Goal: Task Accomplishment & Management: Complete application form

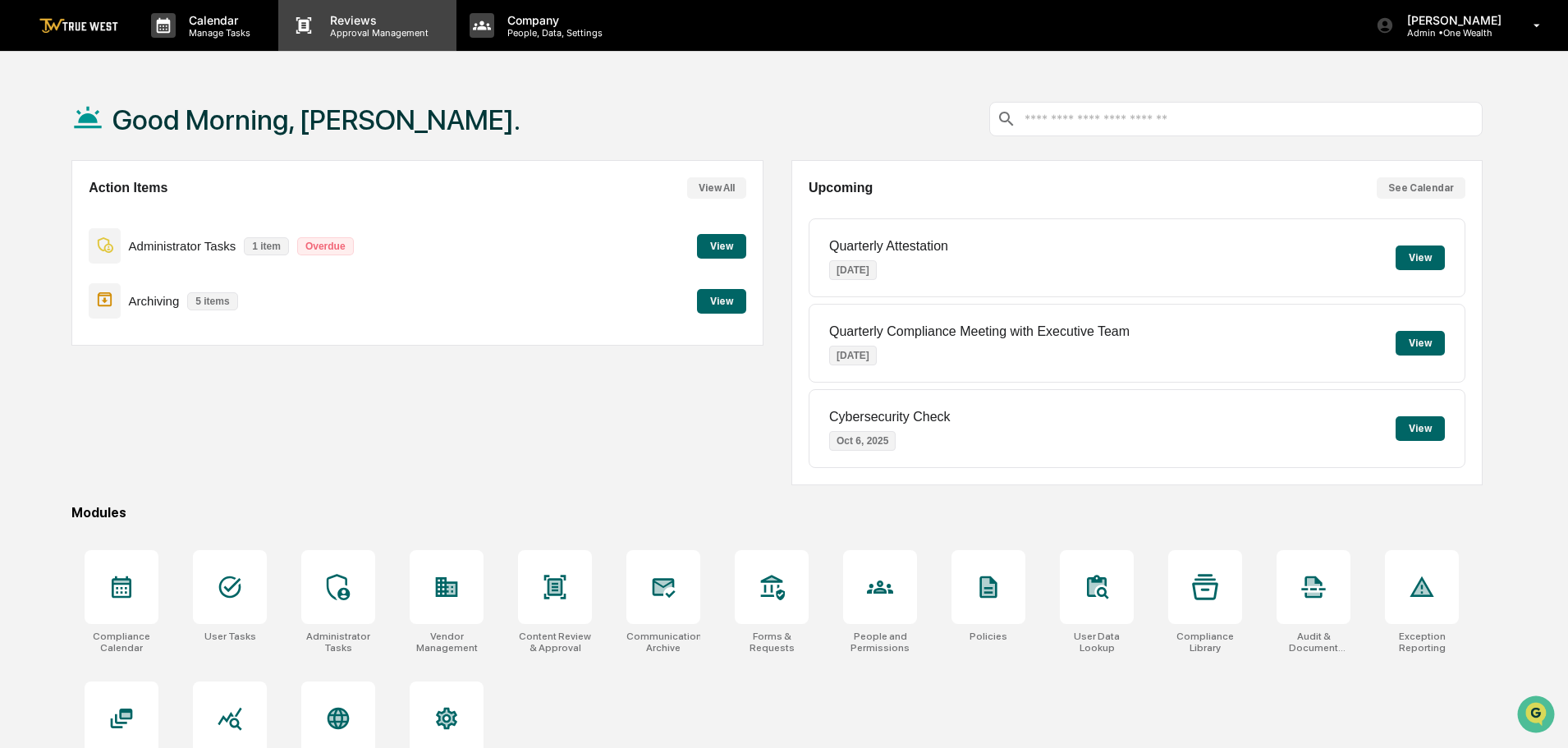
click at [370, 28] on p "Approval Management" at bounding box center [376, 33] width 120 height 12
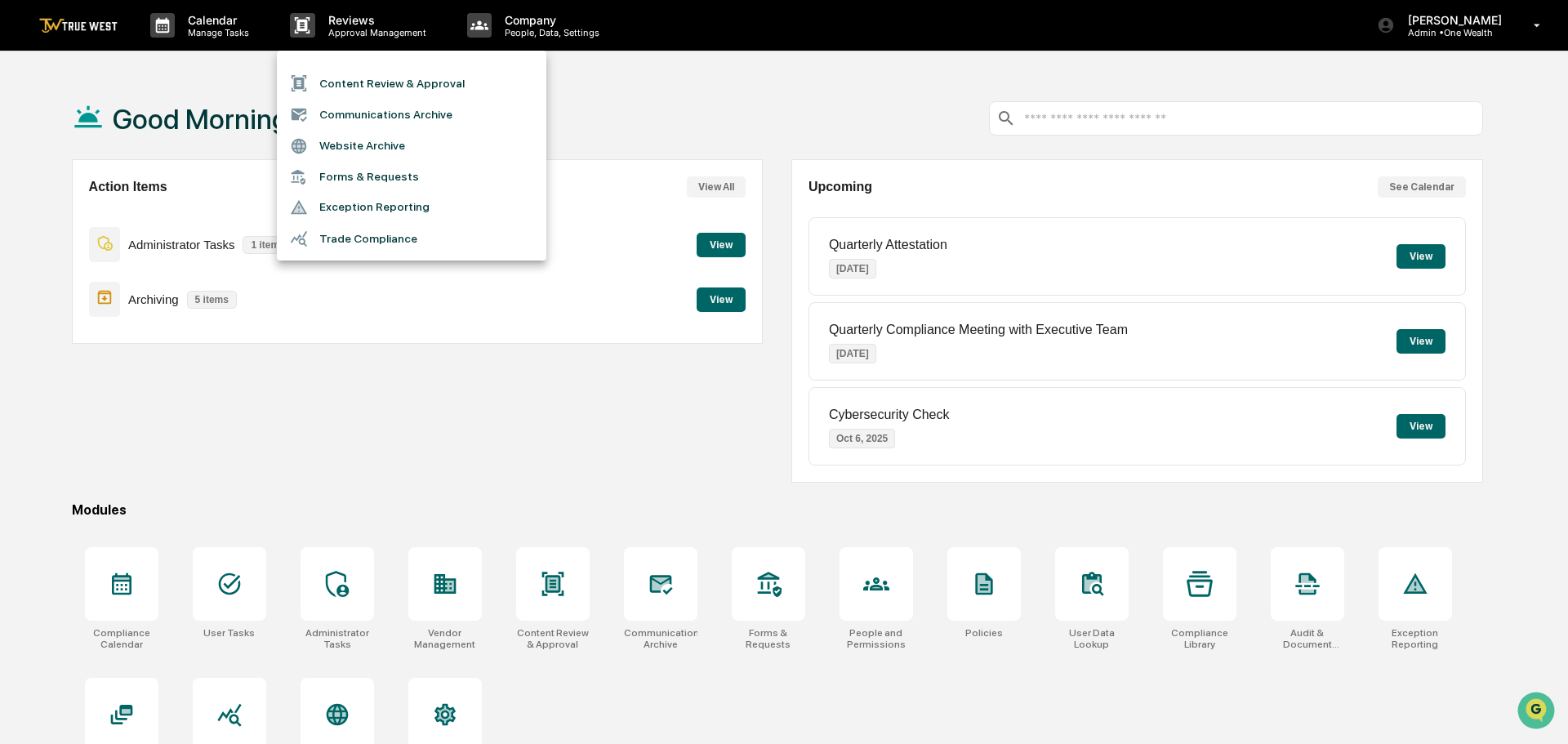
click at [344, 81] on li "Content Review & Approval" at bounding box center [411, 84] width 270 height 31
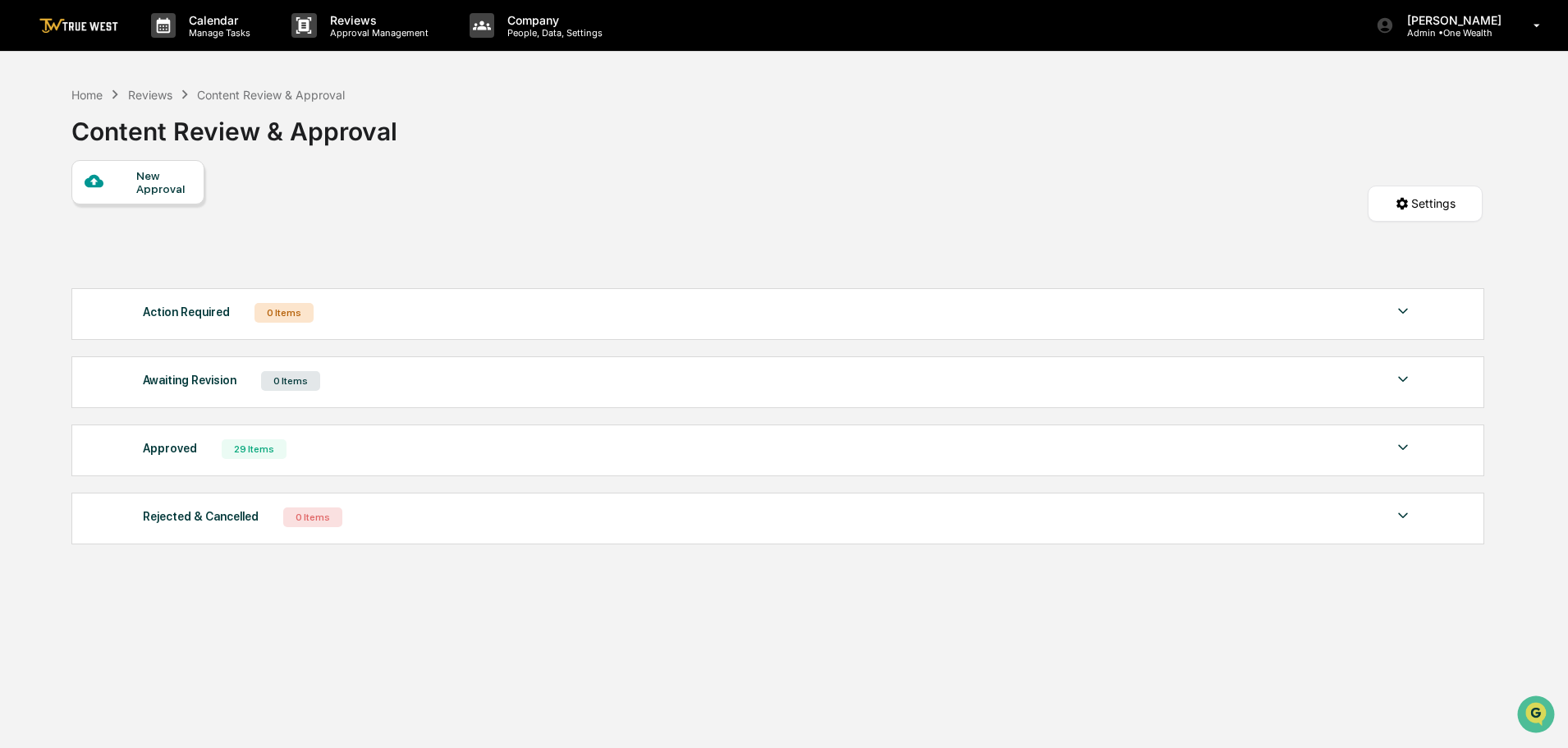
click at [157, 187] on div "New Approval" at bounding box center [164, 182] width 55 height 27
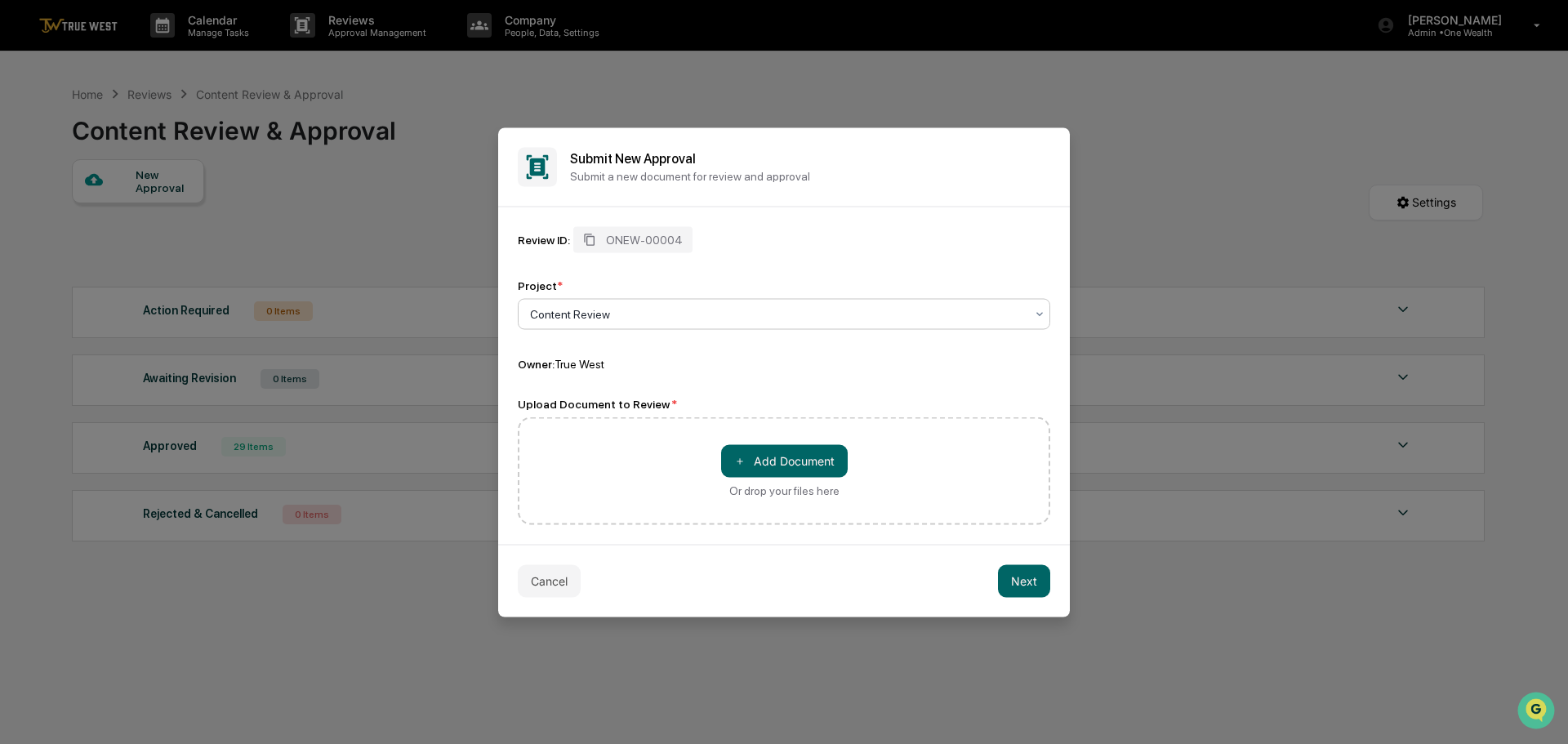
click at [1042, 310] on icon at bounding box center [1039, 313] width 13 height 13
click at [1035, 312] on icon at bounding box center [1039, 313] width 13 height 13
click at [535, 579] on button "Cancel" at bounding box center [549, 581] width 63 height 32
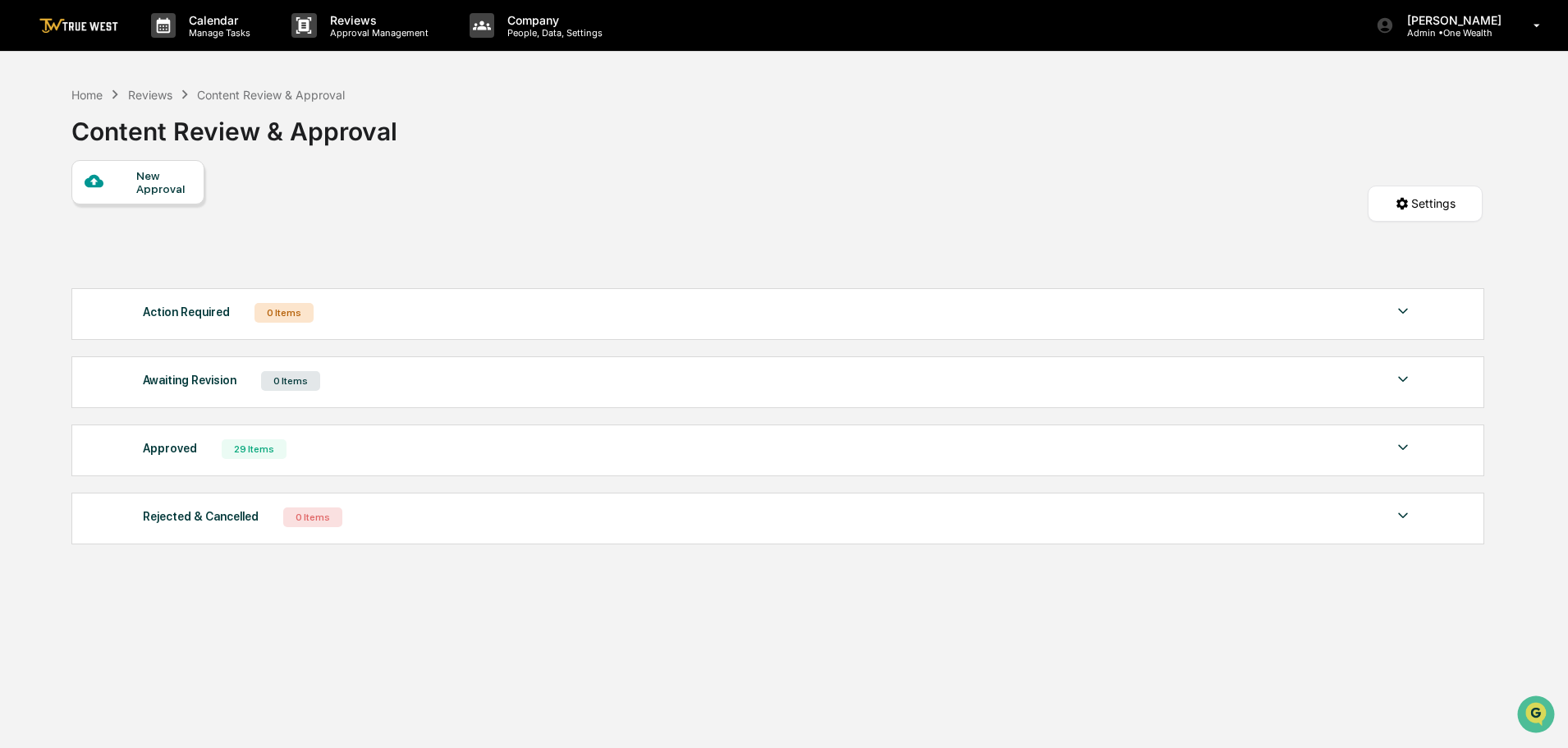
click at [152, 170] on div "New Approval" at bounding box center [164, 182] width 55 height 27
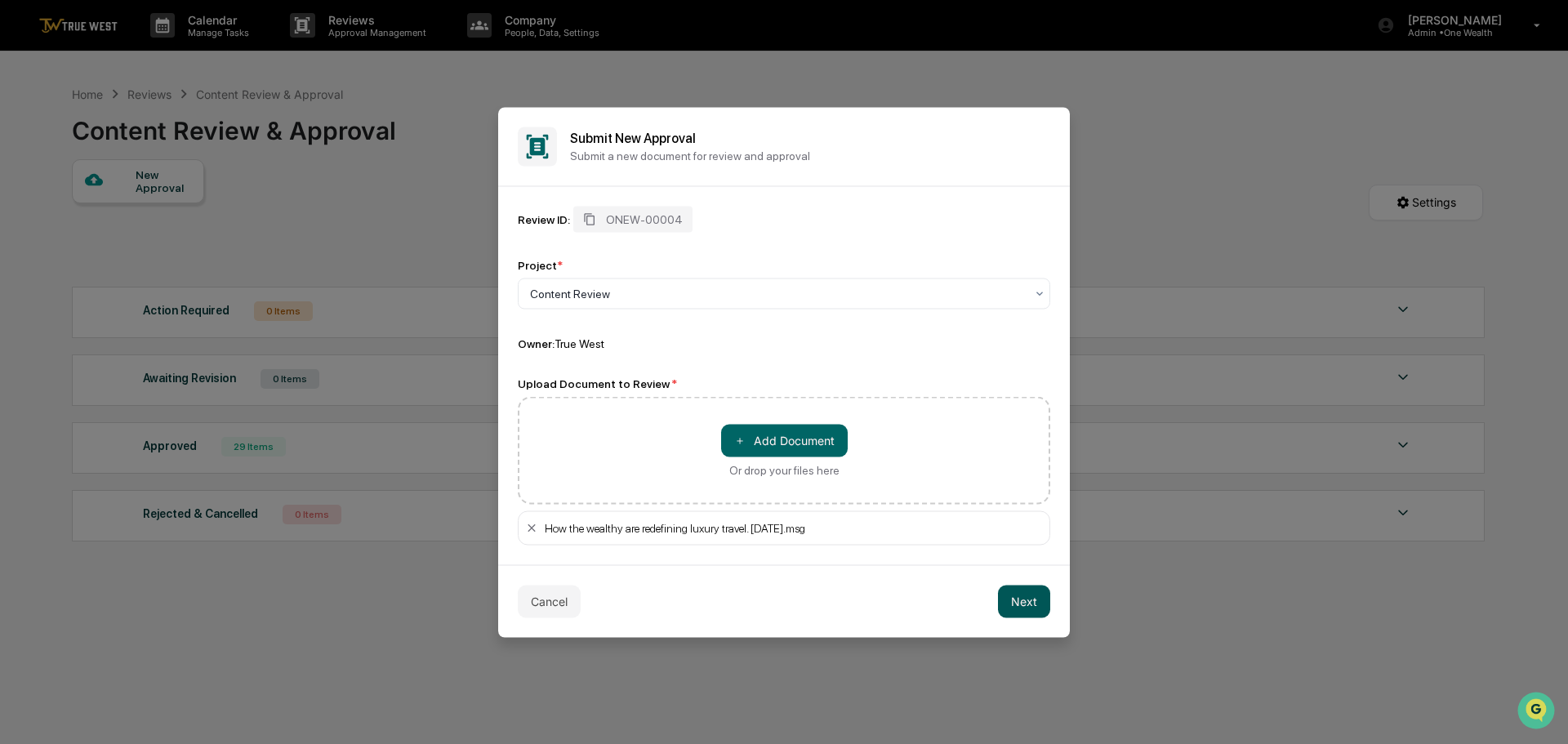
click at [1029, 600] on button "Next" at bounding box center [1023, 600] width 52 height 32
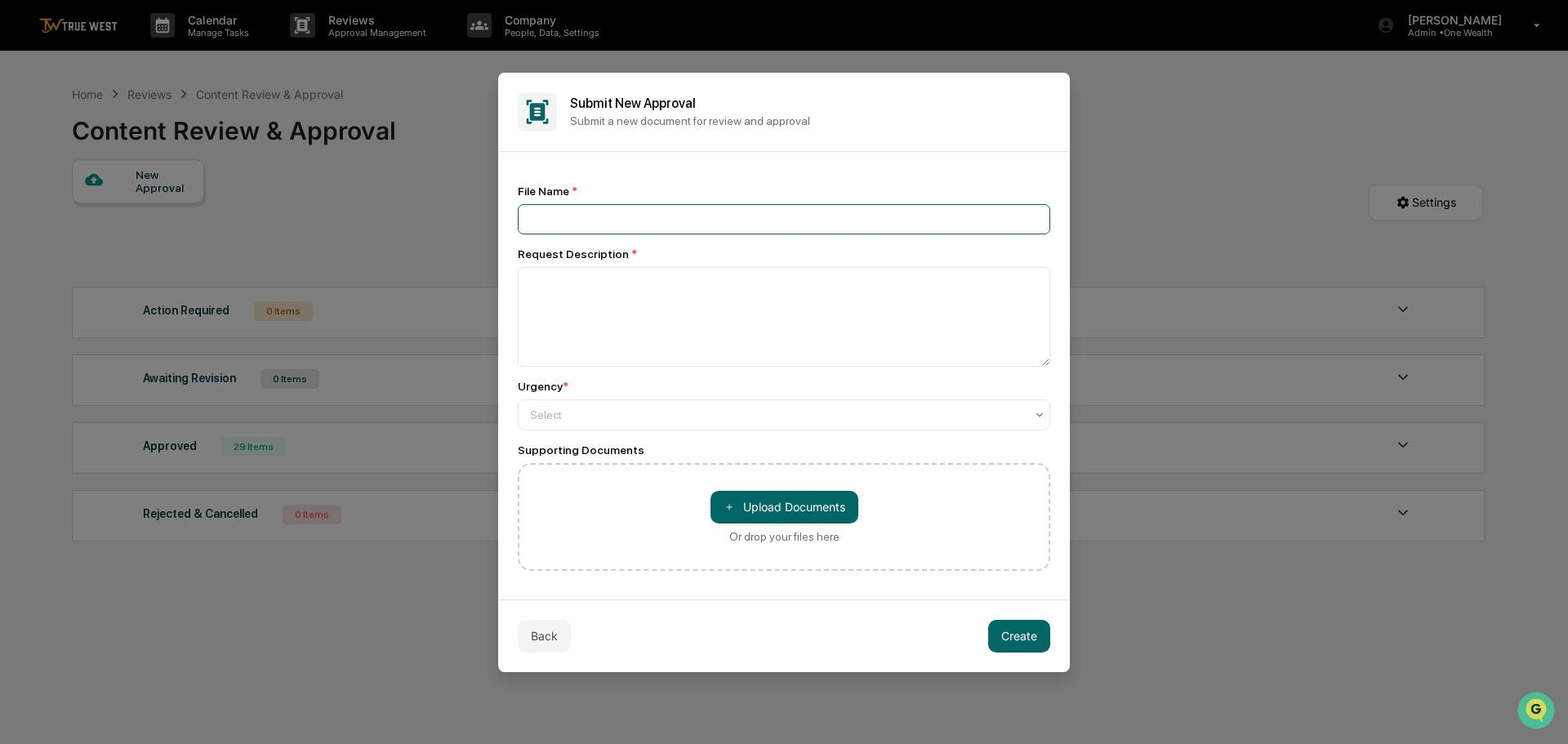
click at [609, 215] on input at bounding box center [783, 219] width 532 height 31
click at [541, 224] on input at bounding box center [783, 219] width 532 height 31
type input "**********"
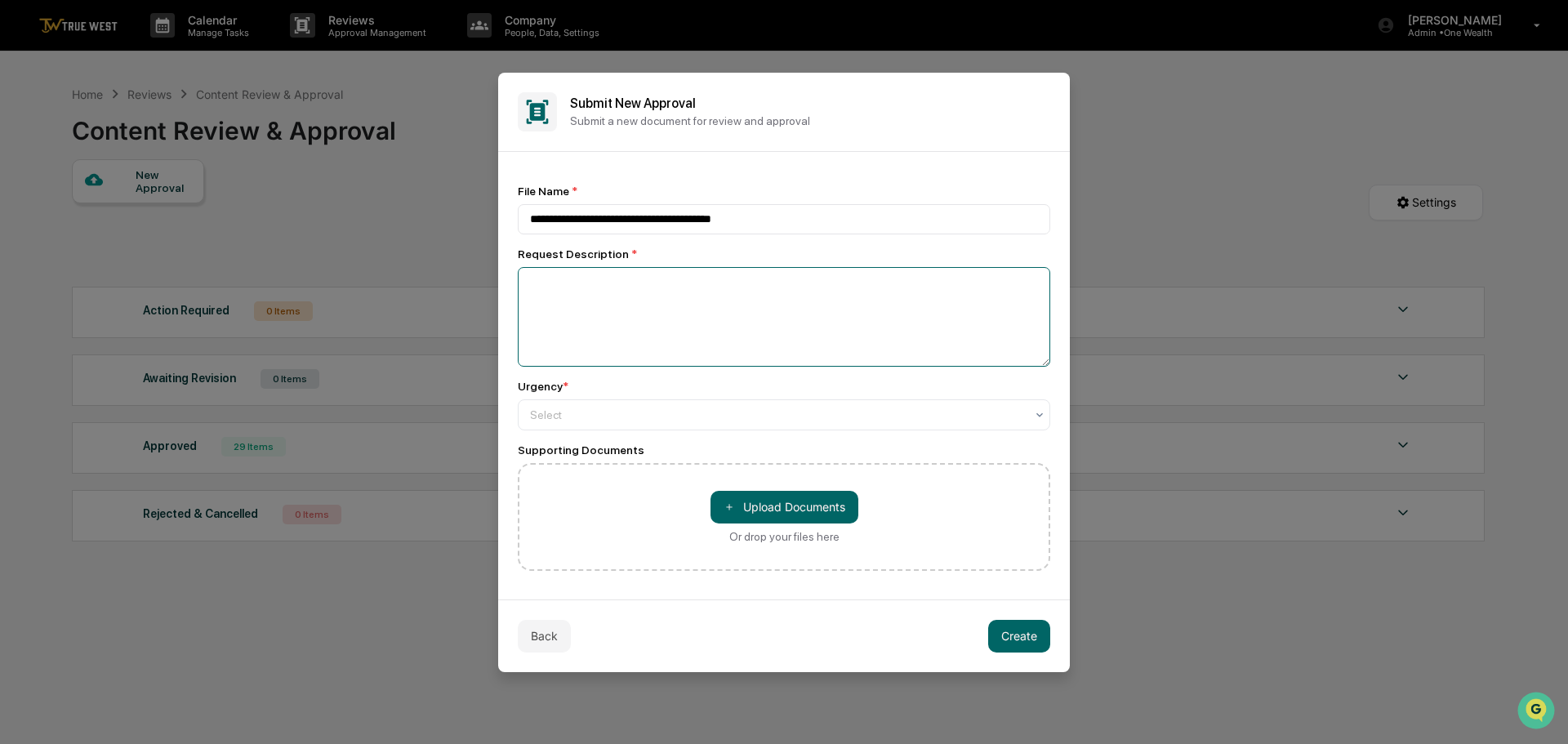
click at [566, 300] on textarea at bounding box center [783, 316] width 532 height 99
type textarea "**********"
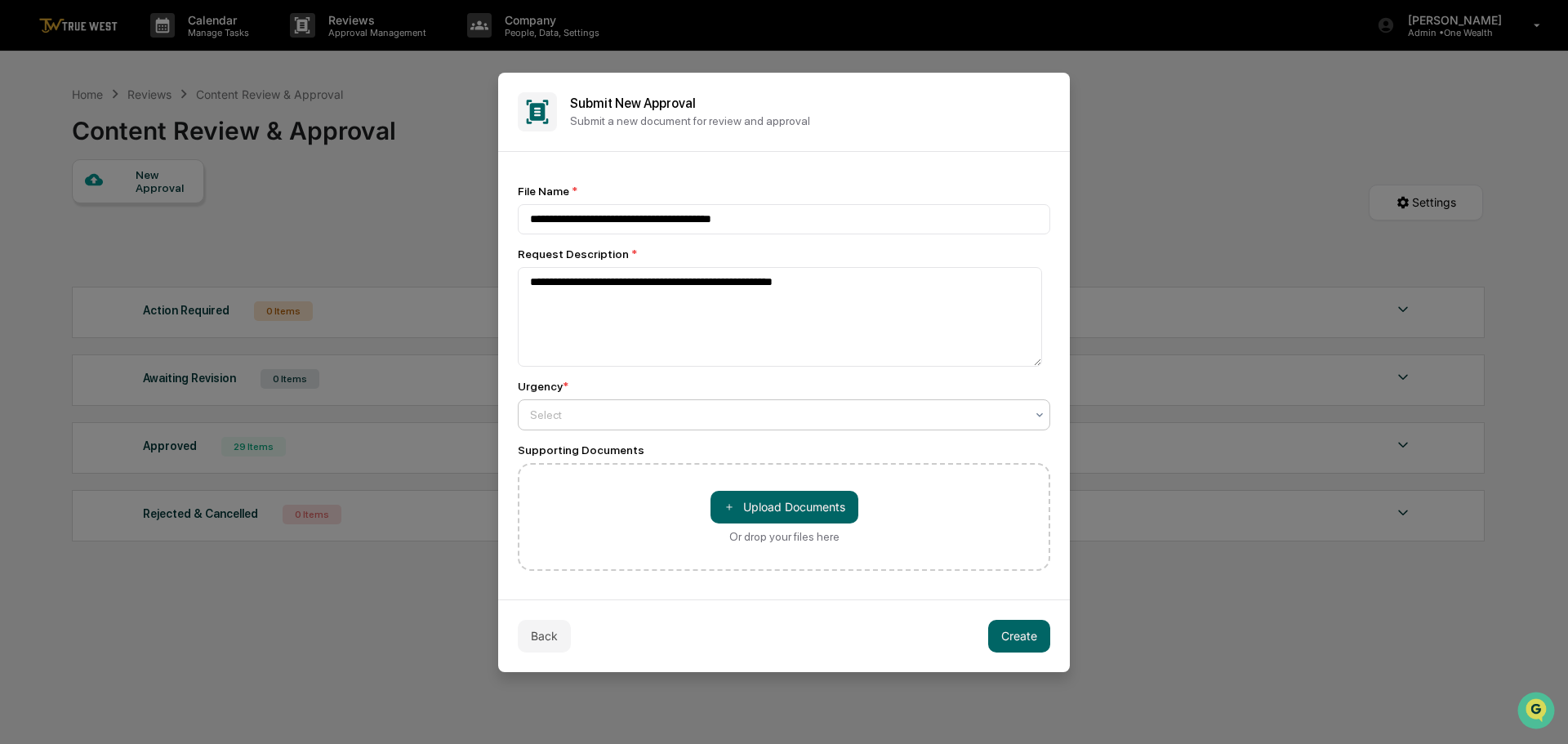
click at [599, 417] on div at bounding box center [777, 414] width 495 height 17
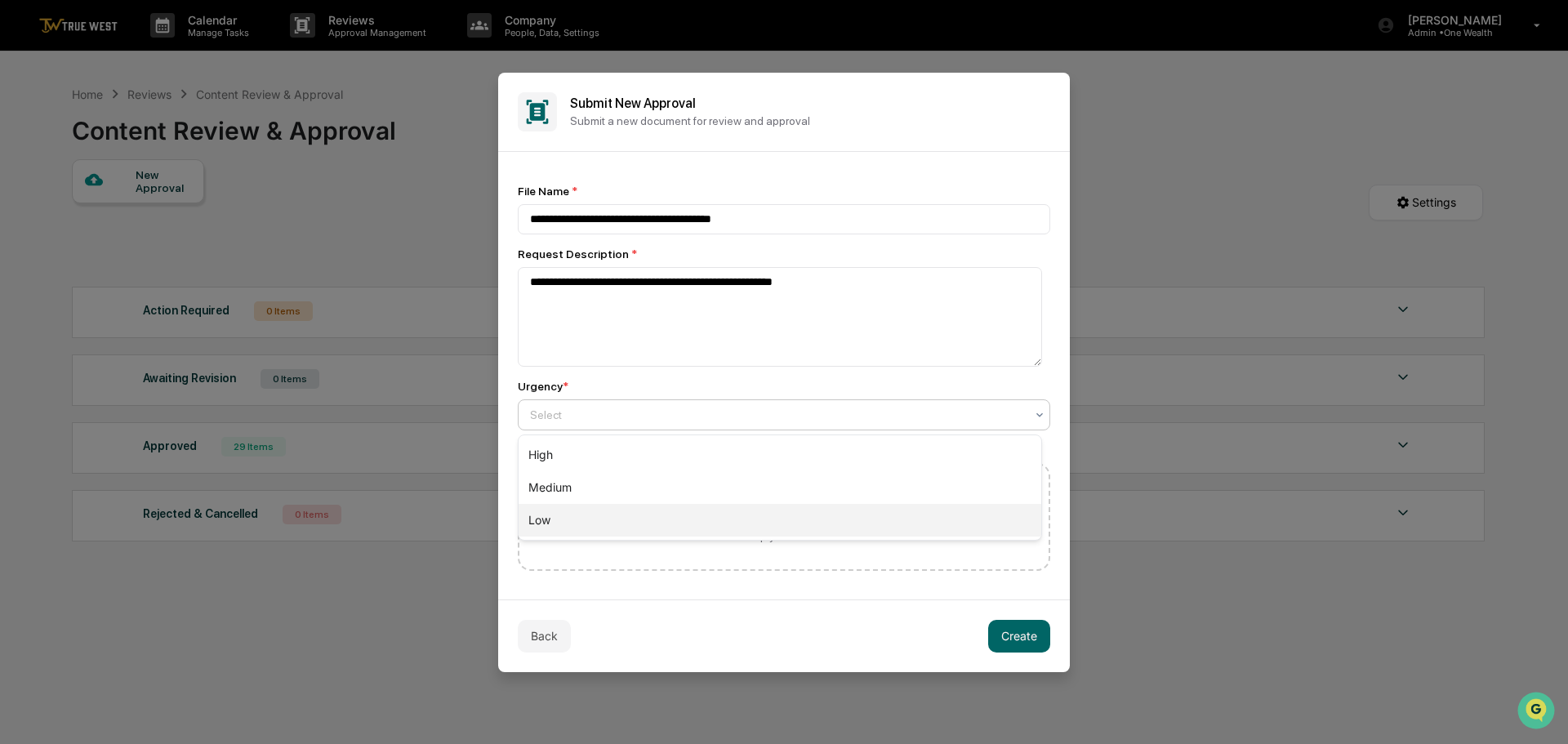
click at [534, 517] on div "Low" at bounding box center [779, 520] width 522 height 32
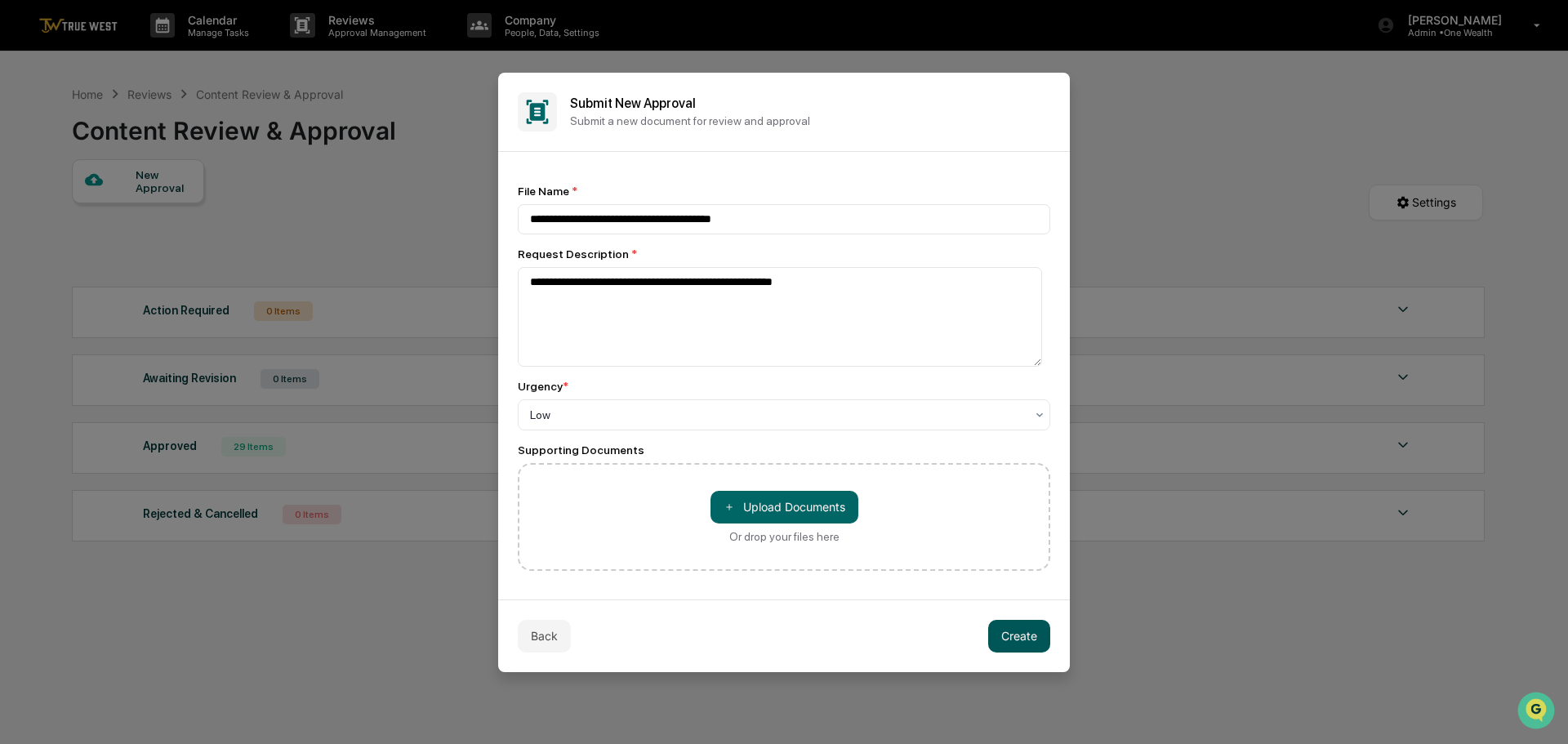
click at [1009, 637] on button "Create" at bounding box center [1018, 636] width 62 height 32
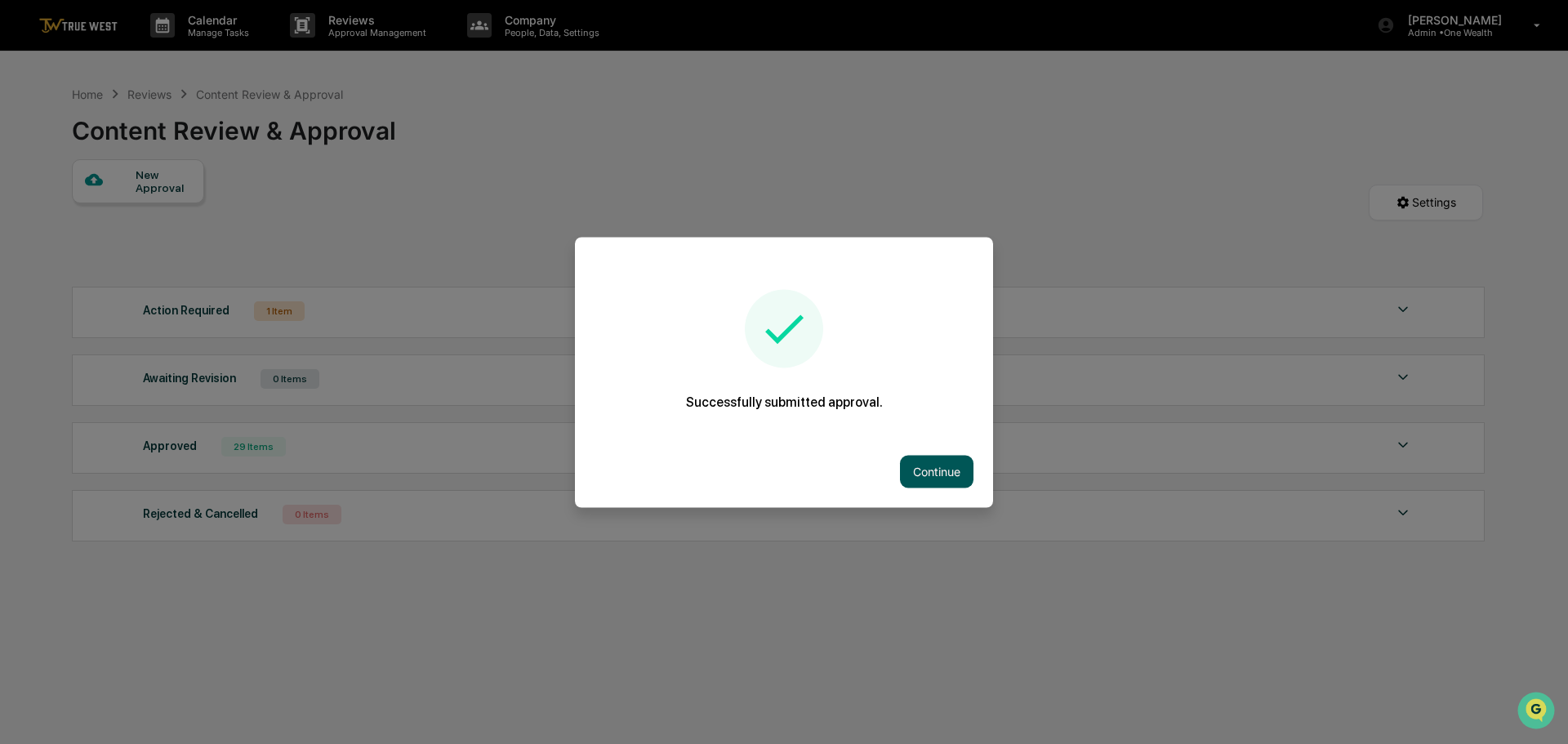
click at [938, 474] on button "Continue" at bounding box center [936, 470] width 74 height 32
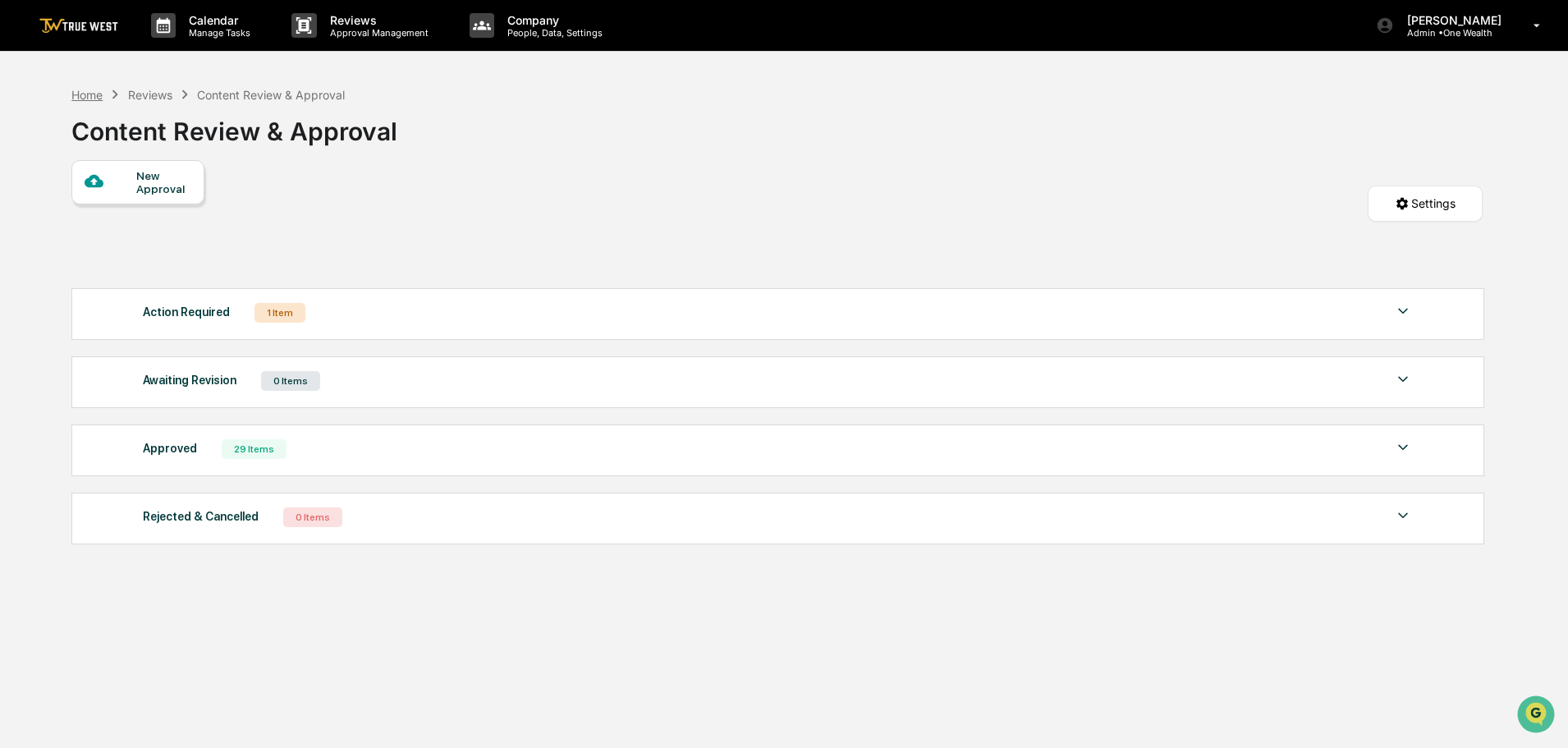
click at [84, 99] on div "Home" at bounding box center [87, 95] width 32 height 14
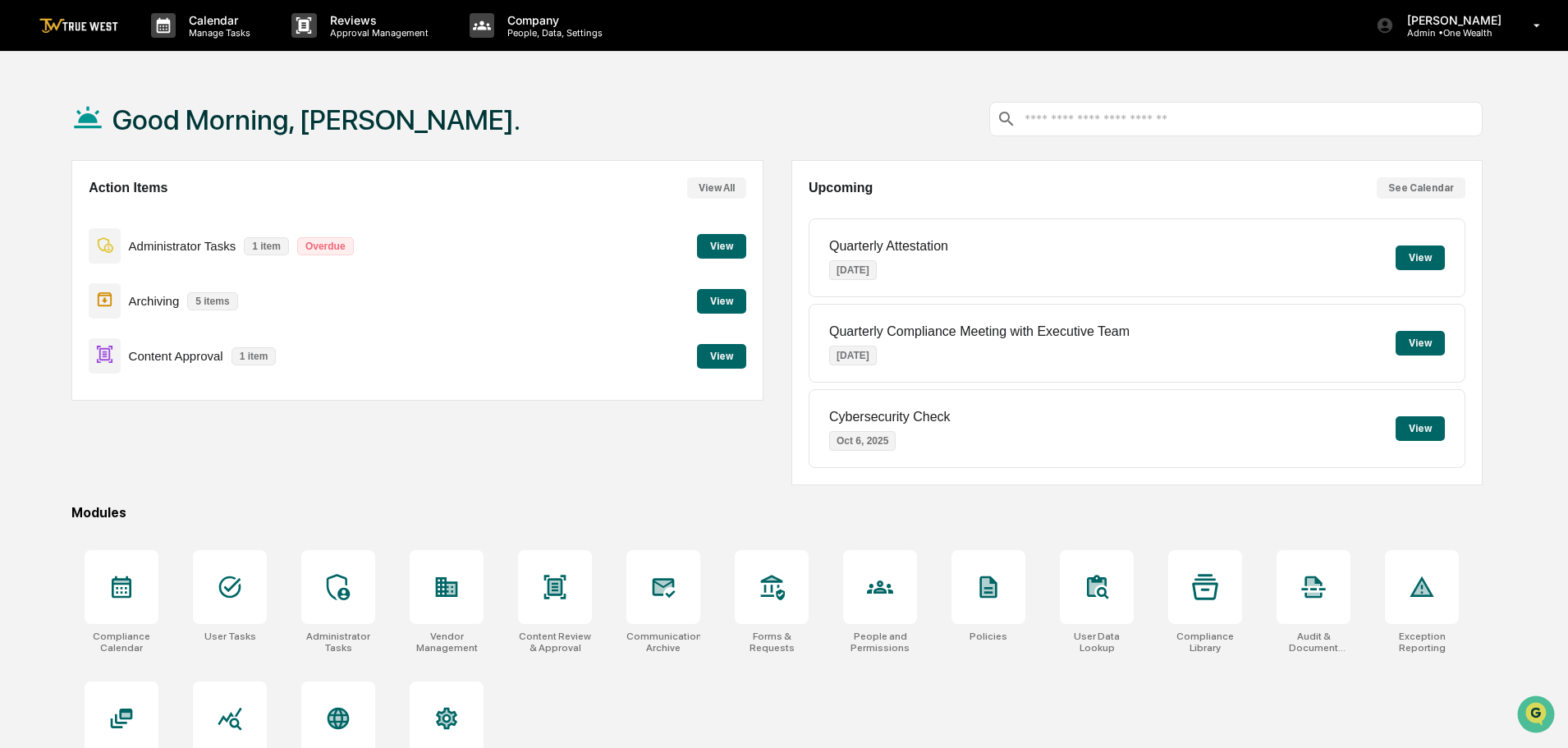
click at [720, 359] on button "View" at bounding box center [722, 356] width 49 height 25
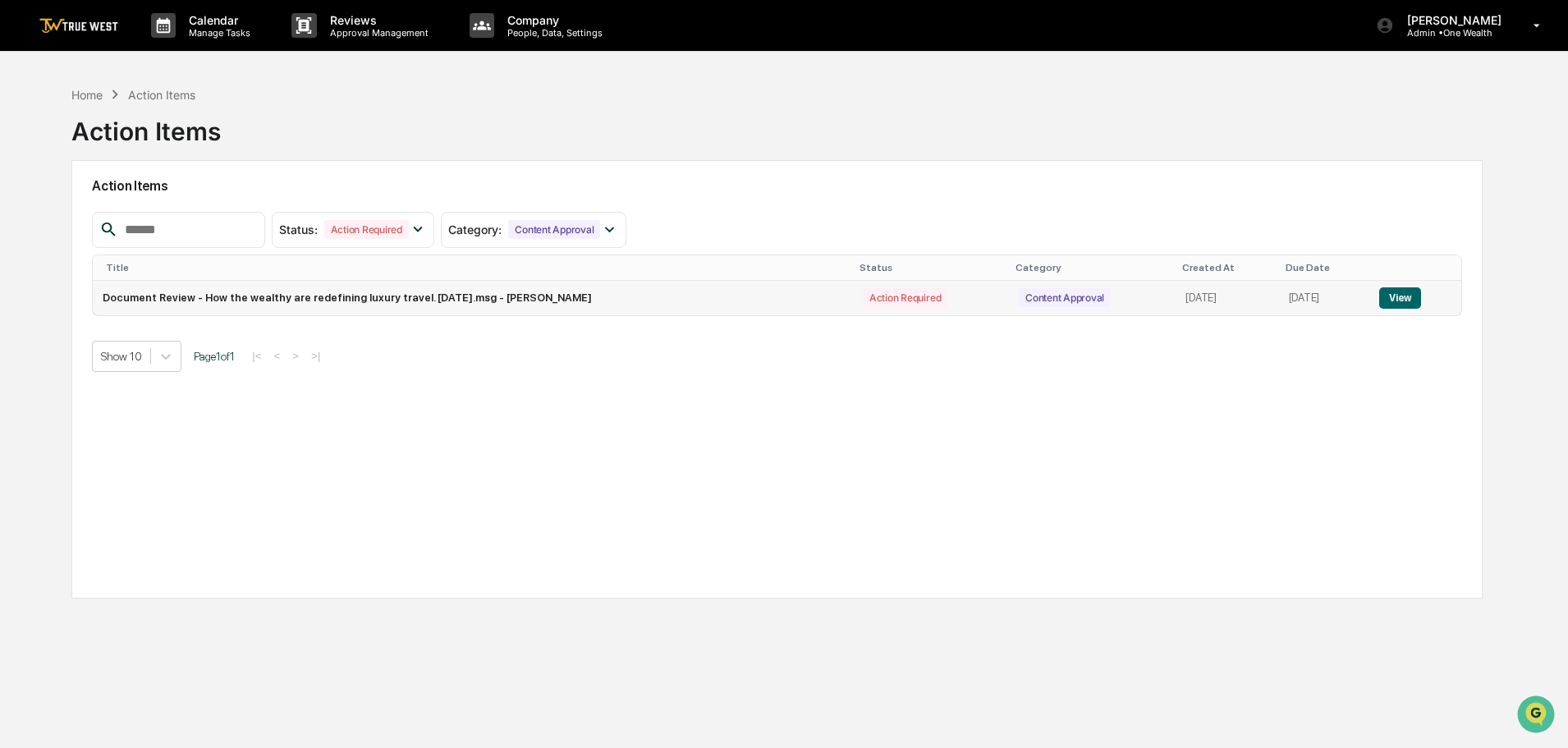
click at [1407, 297] on button "View" at bounding box center [1401, 299] width 42 height 22
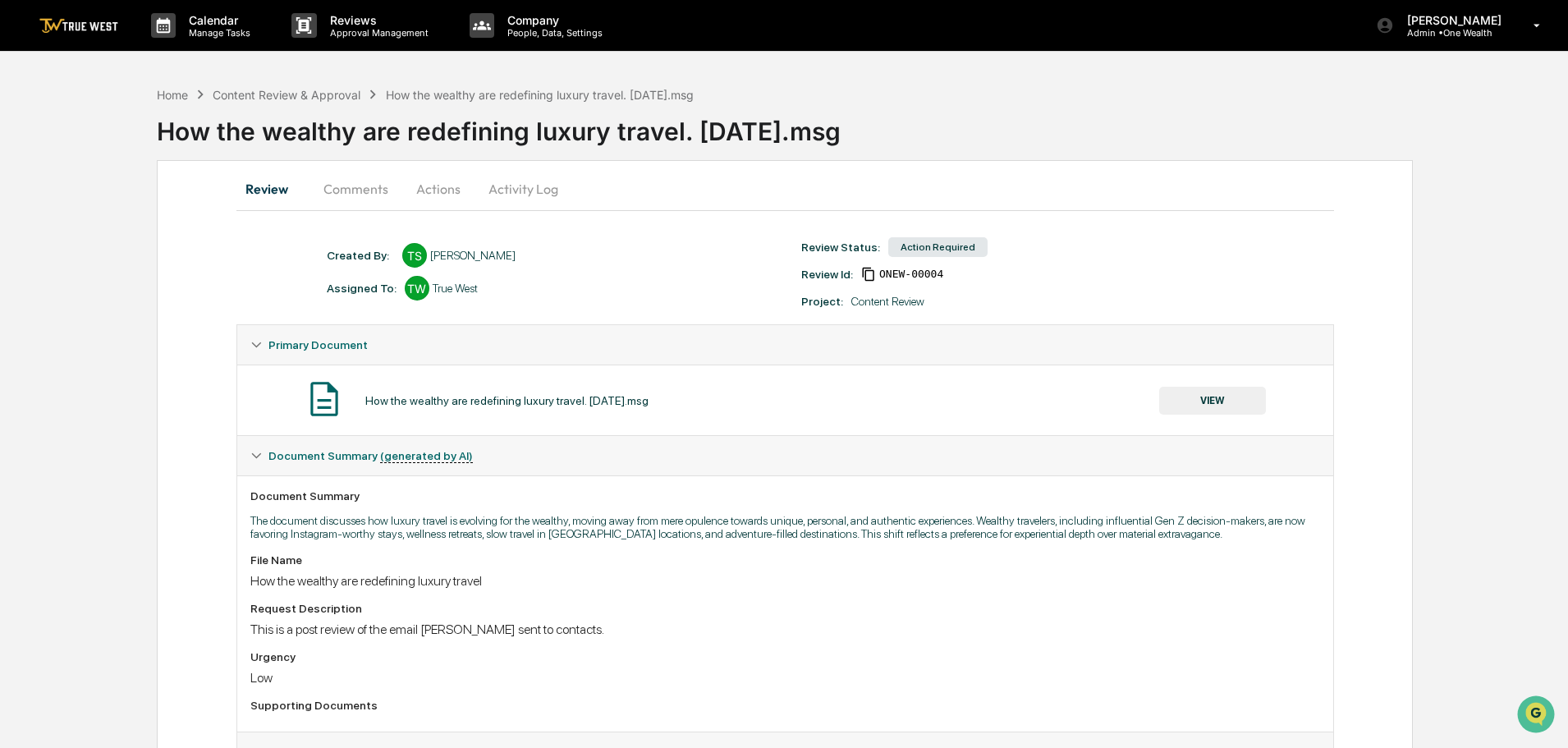
click at [436, 188] on button "Actions" at bounding box center [438, 189] width 74 height 40
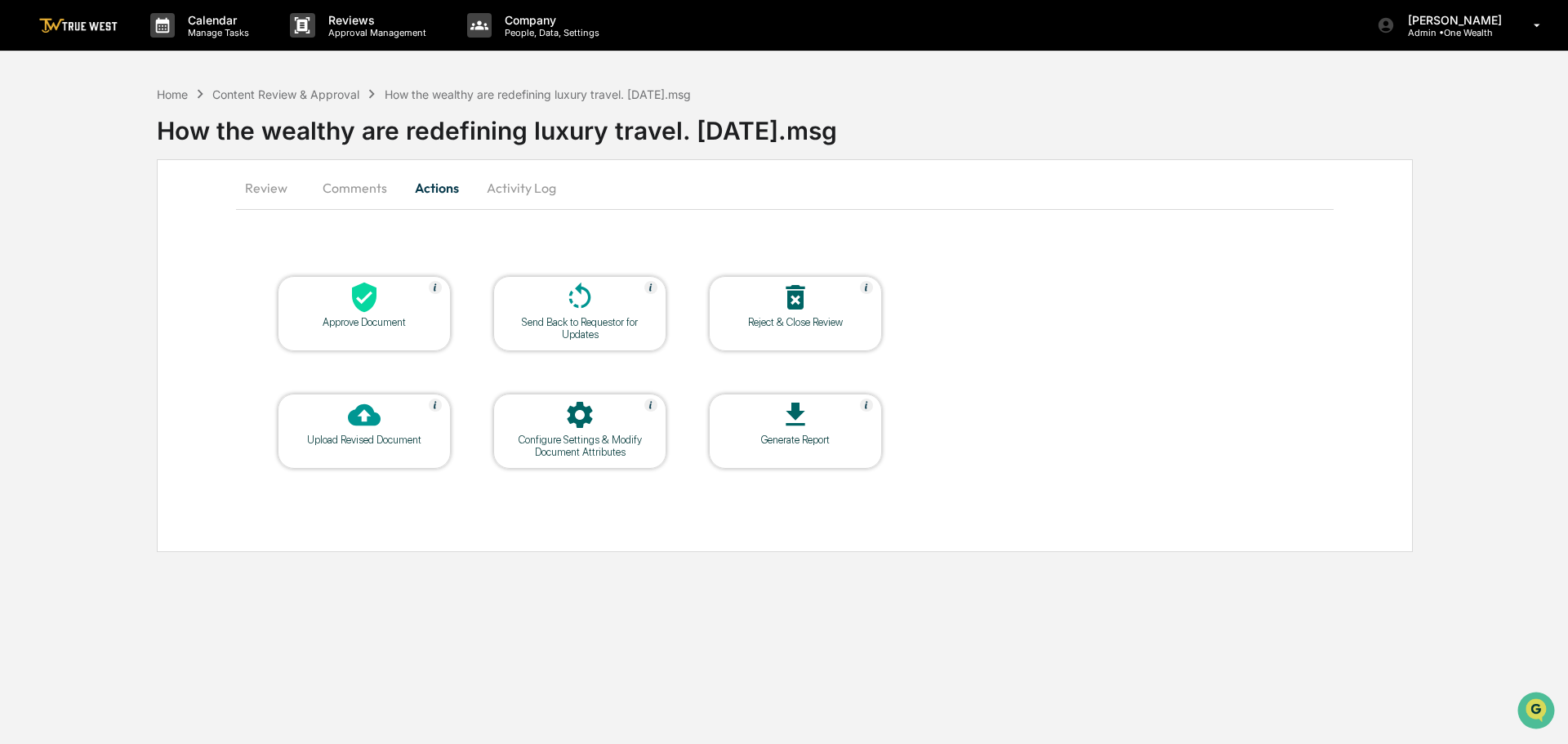
click at [353, 300] on icon at bounding box center [364, 297] width 25 height 31
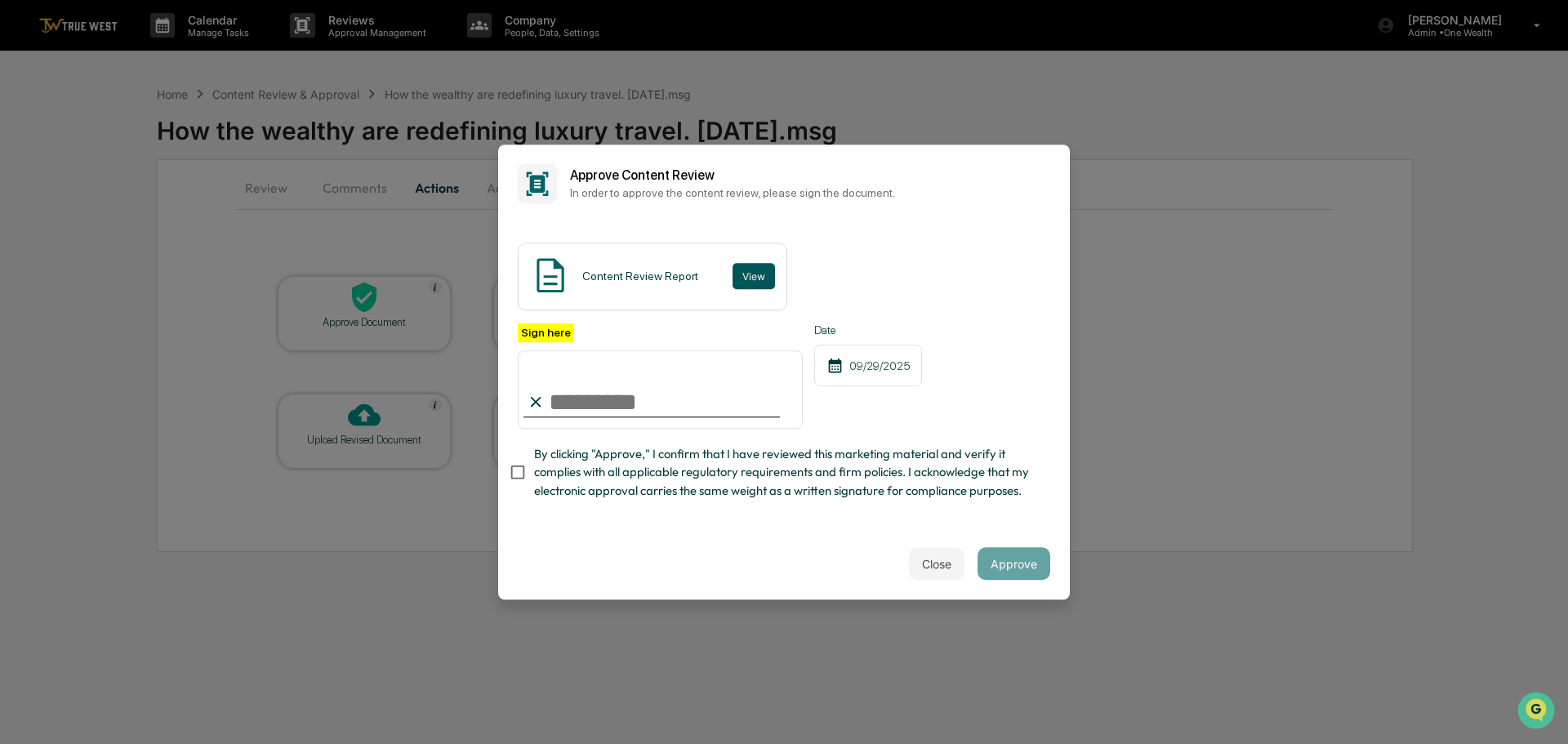
click at [749, 277] on button "View" at bounding box center [754, 276] width 42 height 27
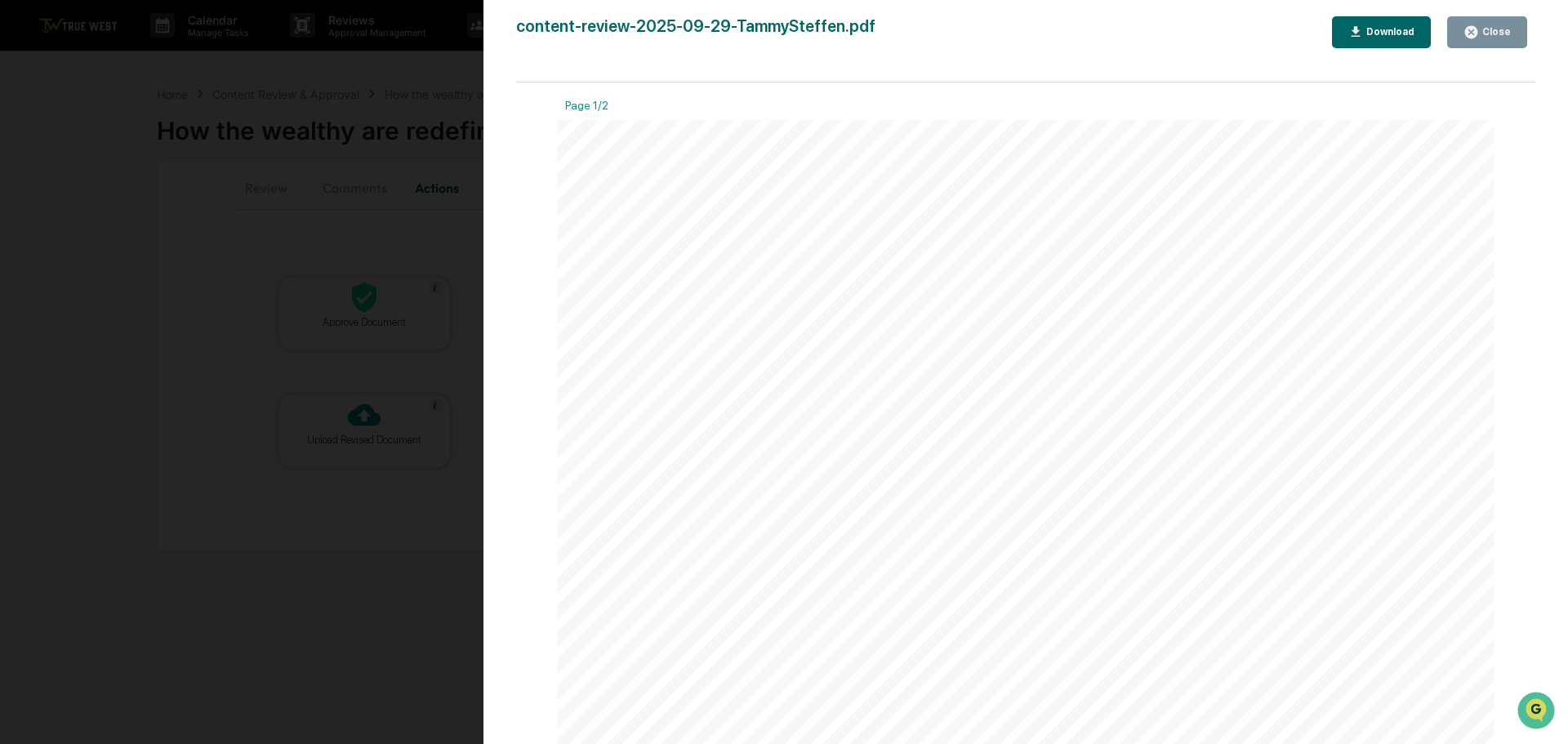
click at [373, 69] on div "Version History [DATE] 01:30 PM [PERSON_NAME] content-review-2025-09-29-TammySt…" at bounding box center [784, 372] width 1568 height 744
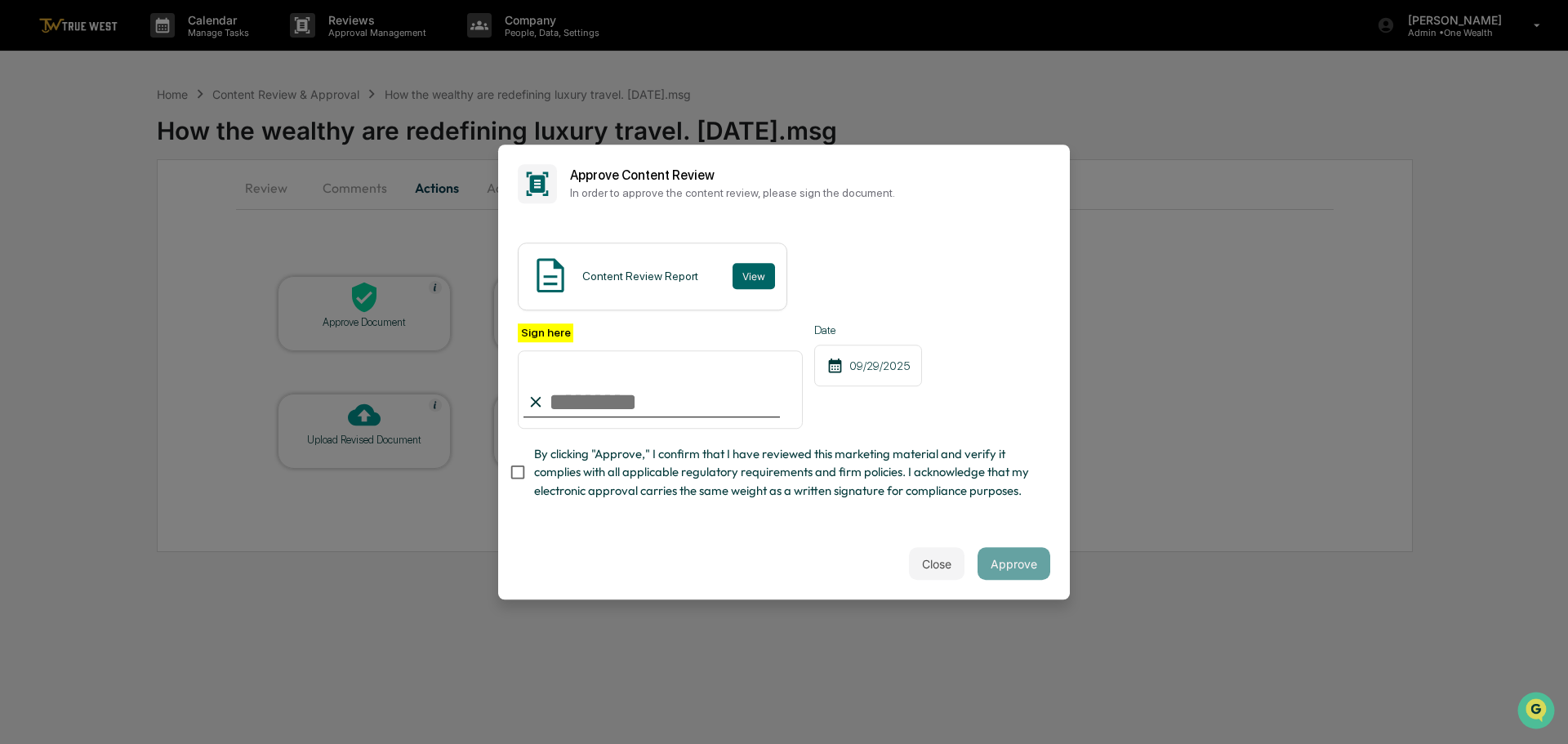
click at [628, 396] on input "Sign here" at bounding box center [660, 390] width 285 height 79
type input "**********"
click at [1006, 565] on button "Approve" at bounding box center [1014, 563] width 73 height 32
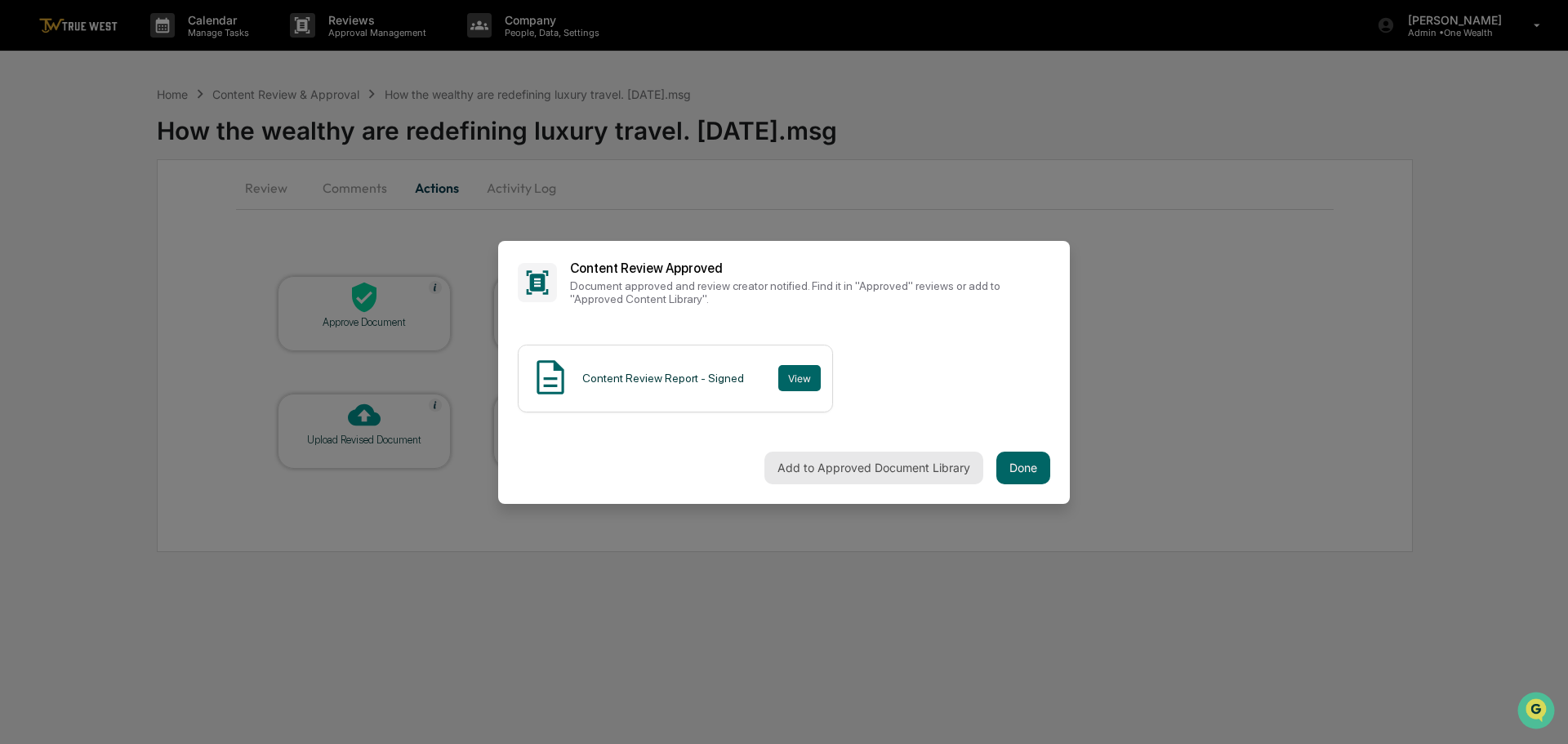
click at [868, 463] on button "Add to Approved Document Library" at bounding box center [874, 467] width 218 height 32
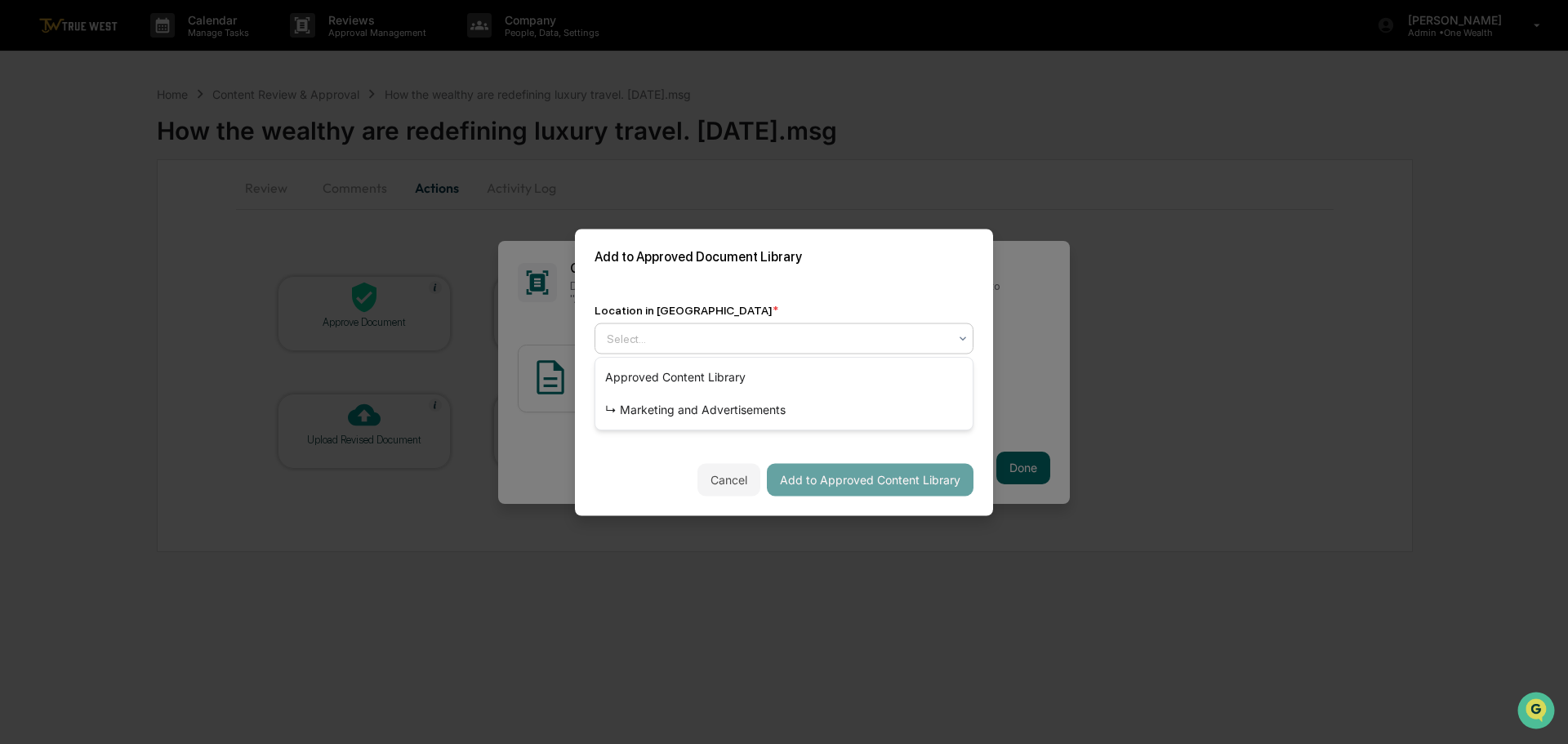
click at [781, 341] on div at bounding box center [777, 338] width 341 height 17
click at [687, 409] on div "↳ Marketing and Advertisements" at bounding box center [783, 409] width 377 height 32
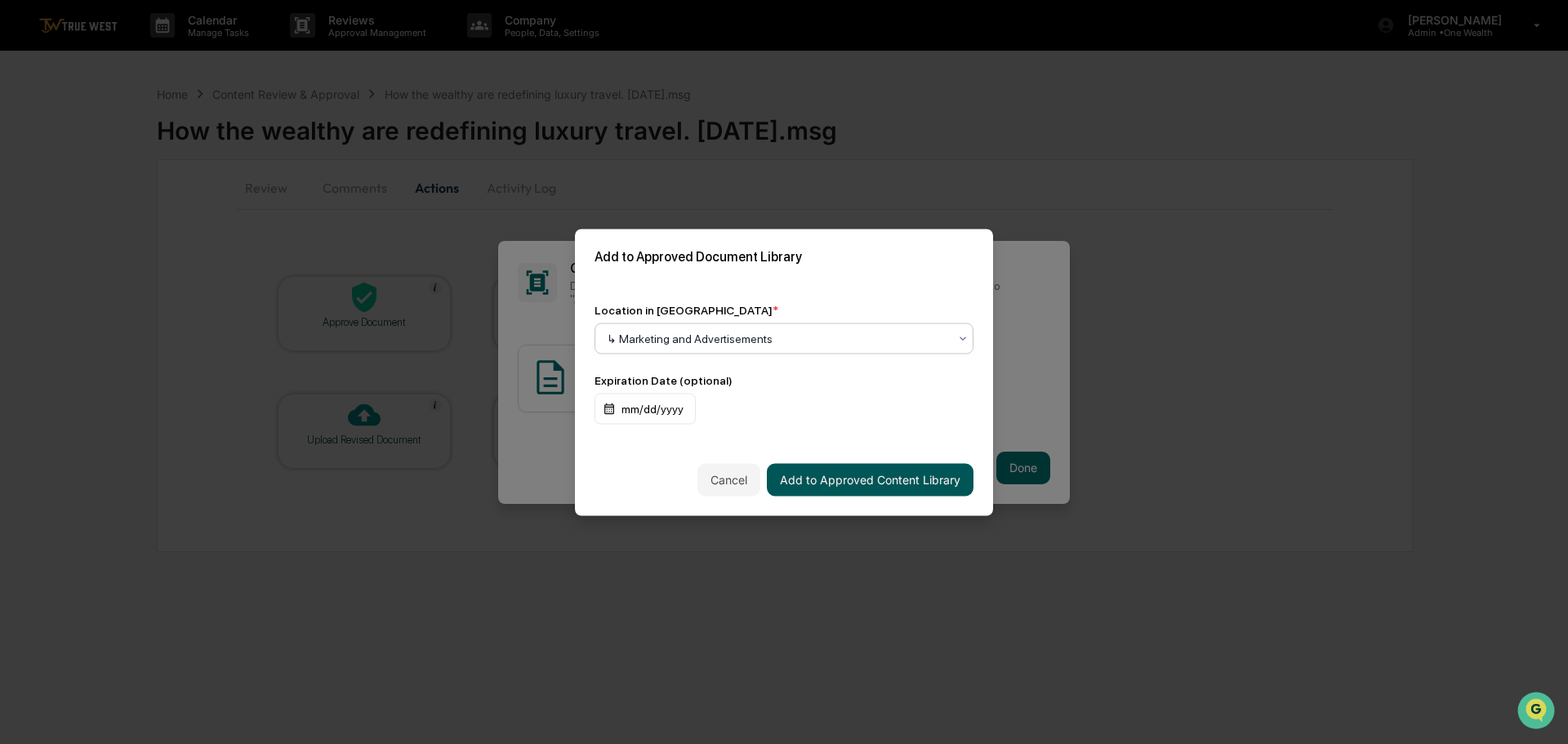
click at [857, 476] on button "Add to Approved Content Library" at bounding box center [870, 479] width 207 height 32
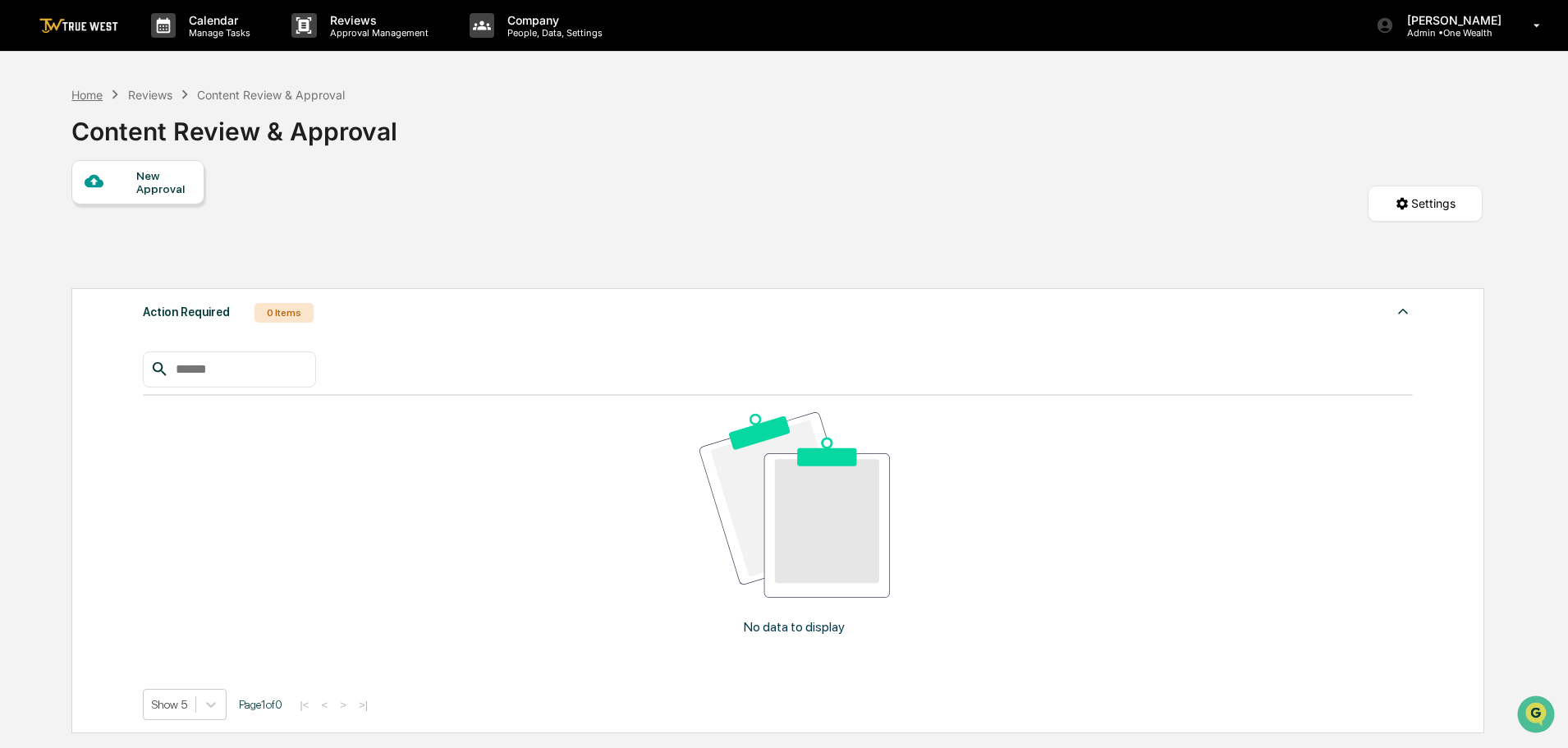
click at [88, 101] on div "Home" at bounding box center [87, 95] width 32 height 14
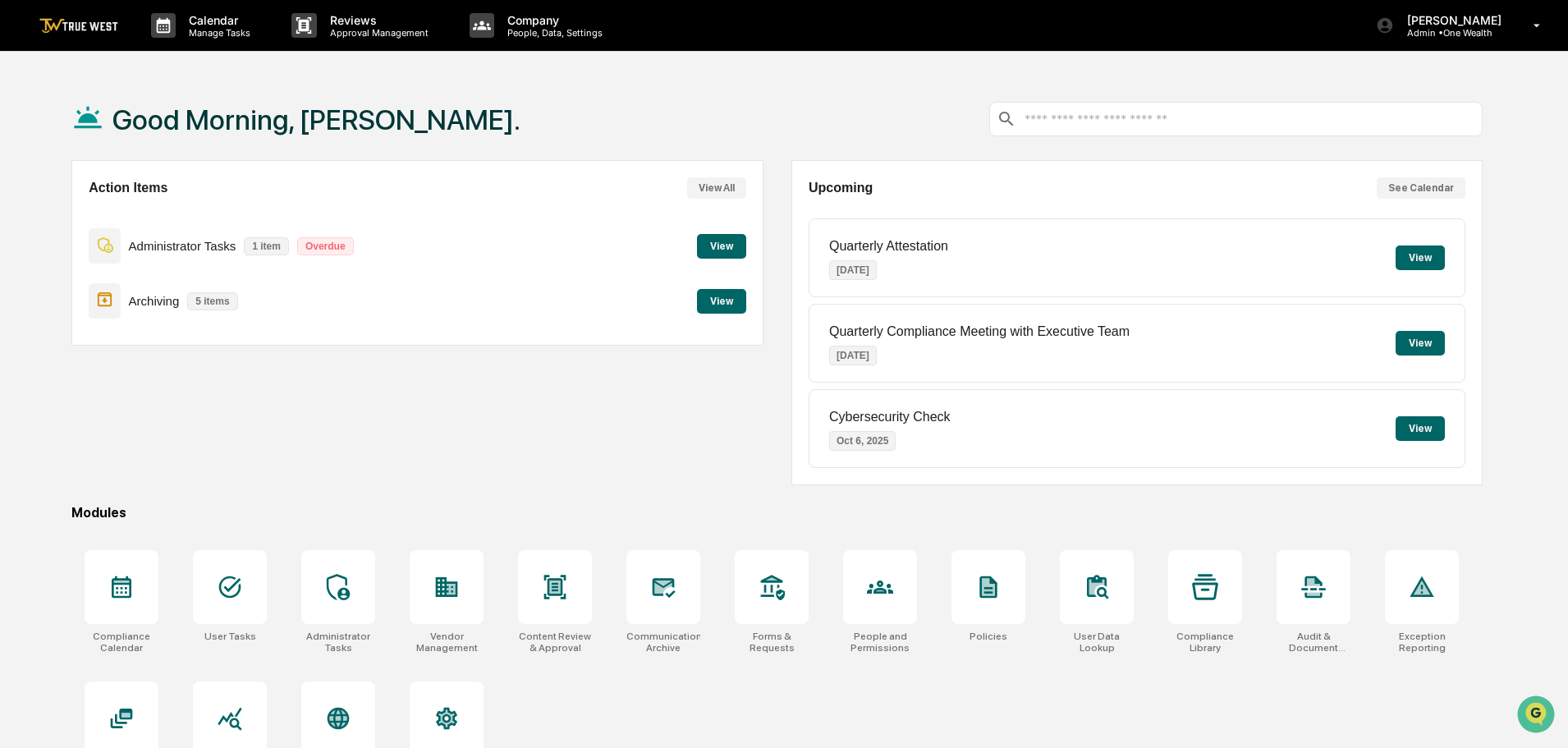
click at [713, 299] on button "View" at bounding box center [722, 301] width 49 height 25
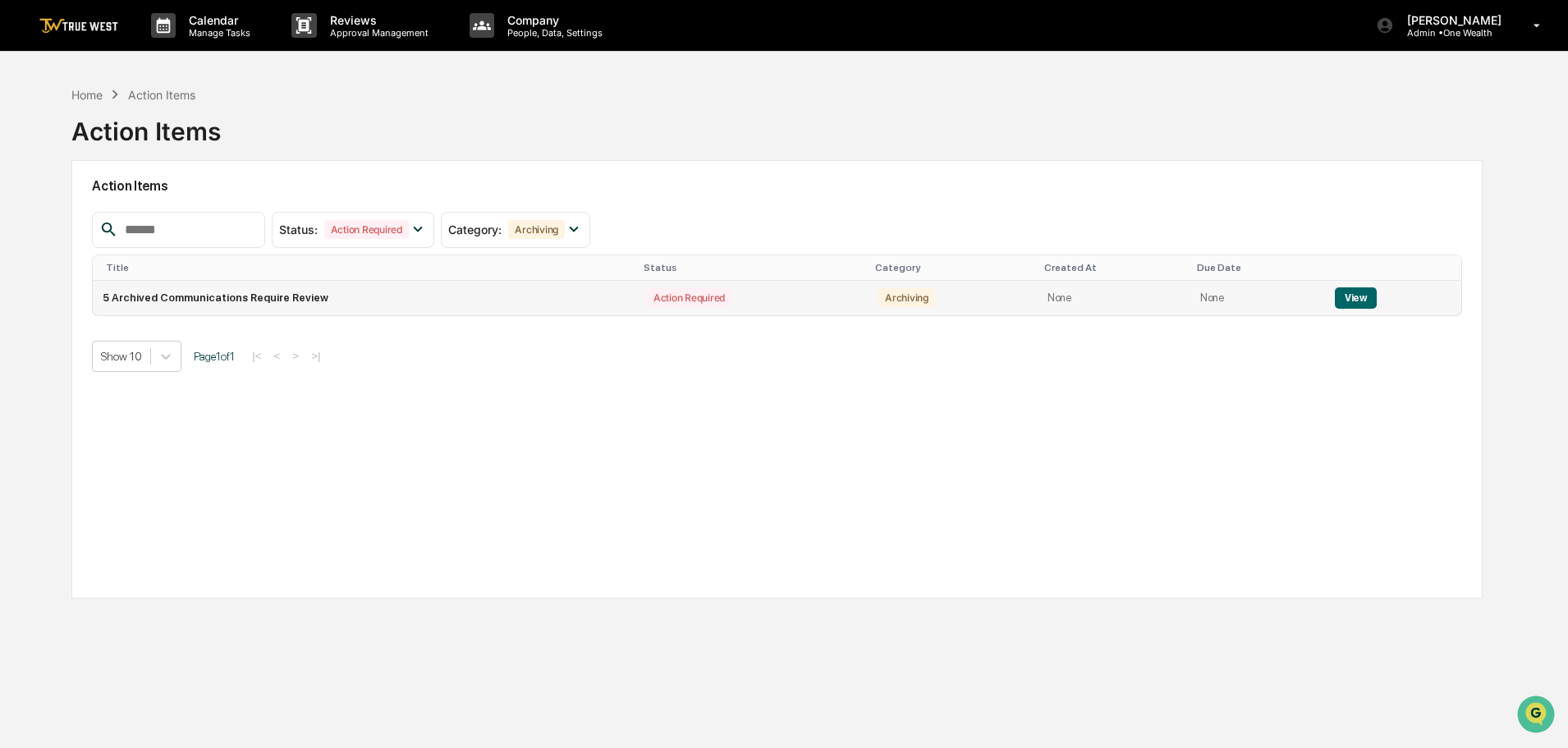
click at [1355, 297] on button "View" at bounding box center [1356, 299] width 42 height 22
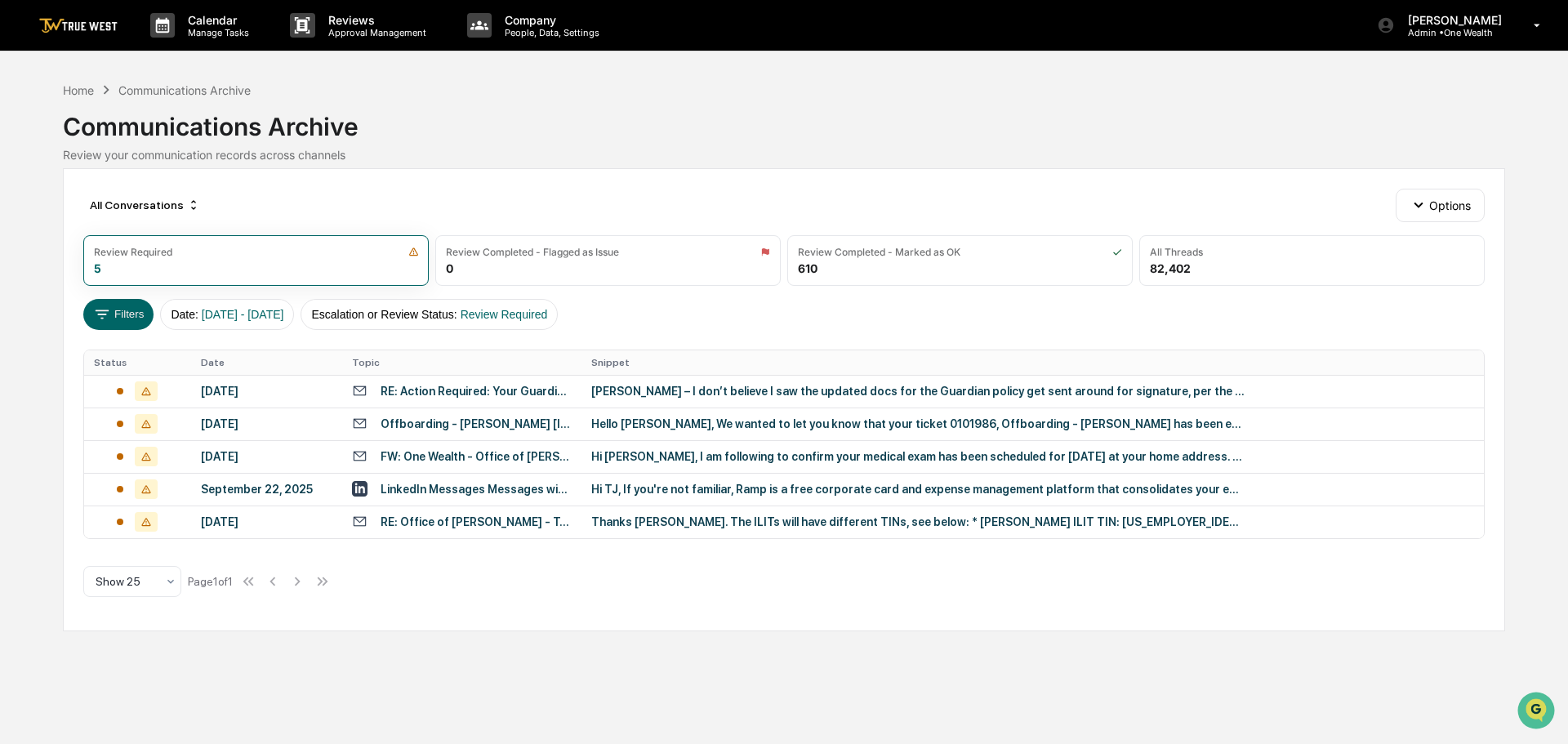
click at [633, 397] on div "[PERSON_NAME] – I don’t believe I saw the updated docs for the Guardian policy …" at bounding box center [918, 391] width 653 height 13
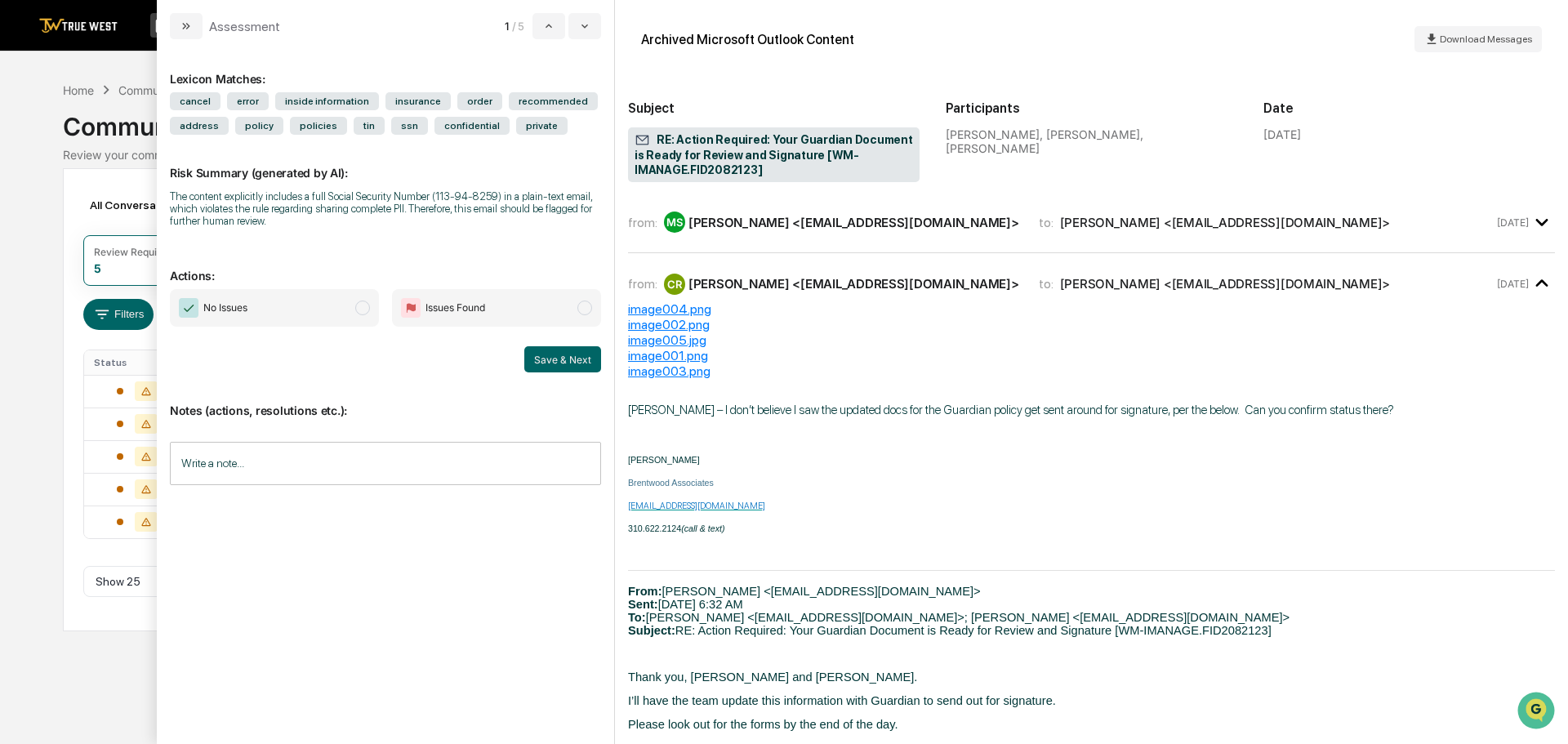
scroll to position [490, 0]
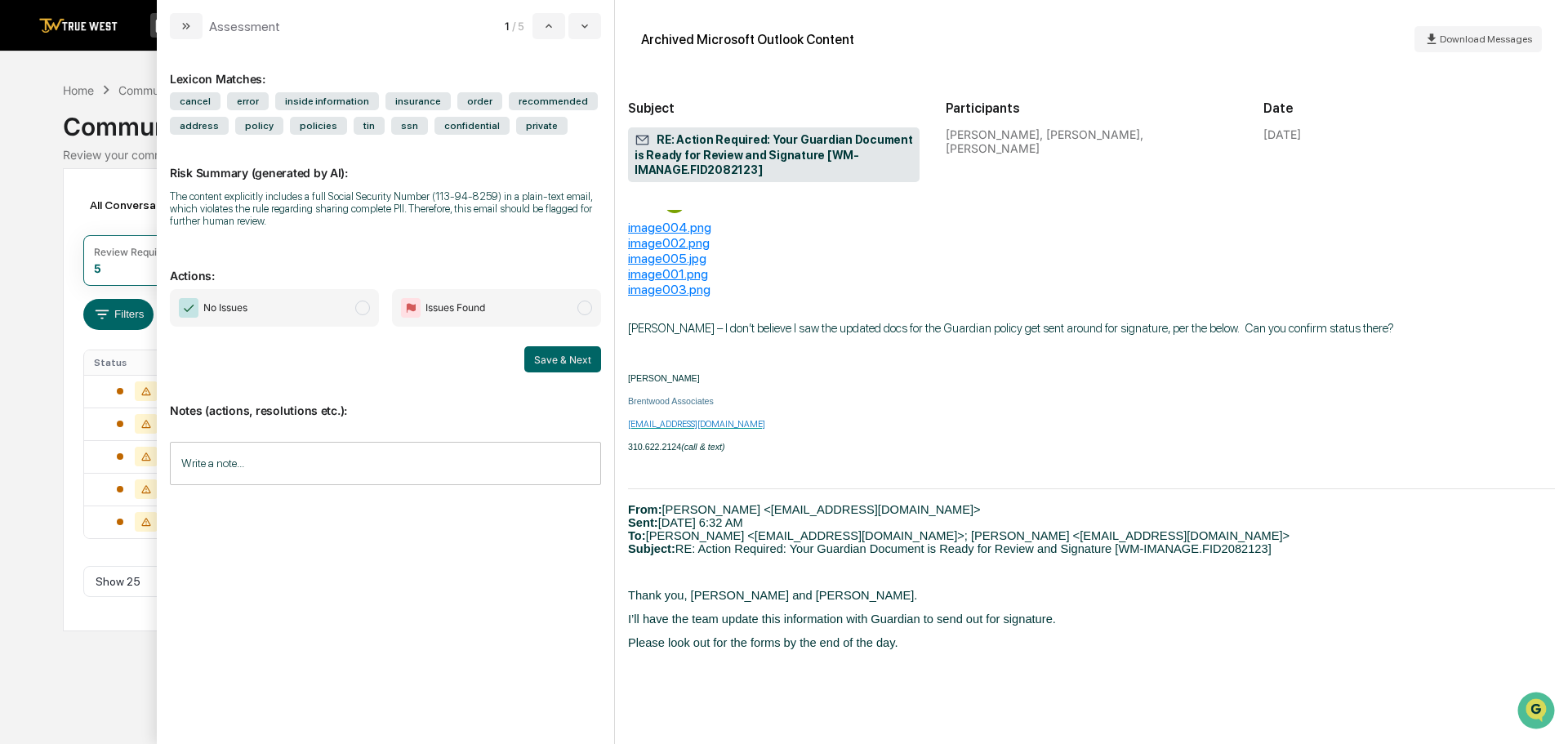
click at [358, 309] on span "modal" at bounding box center [362, 307] width 15 height 15
click at [561, 362] on button "Save & Next" at bounding box center [563, 359] width 77 height 27
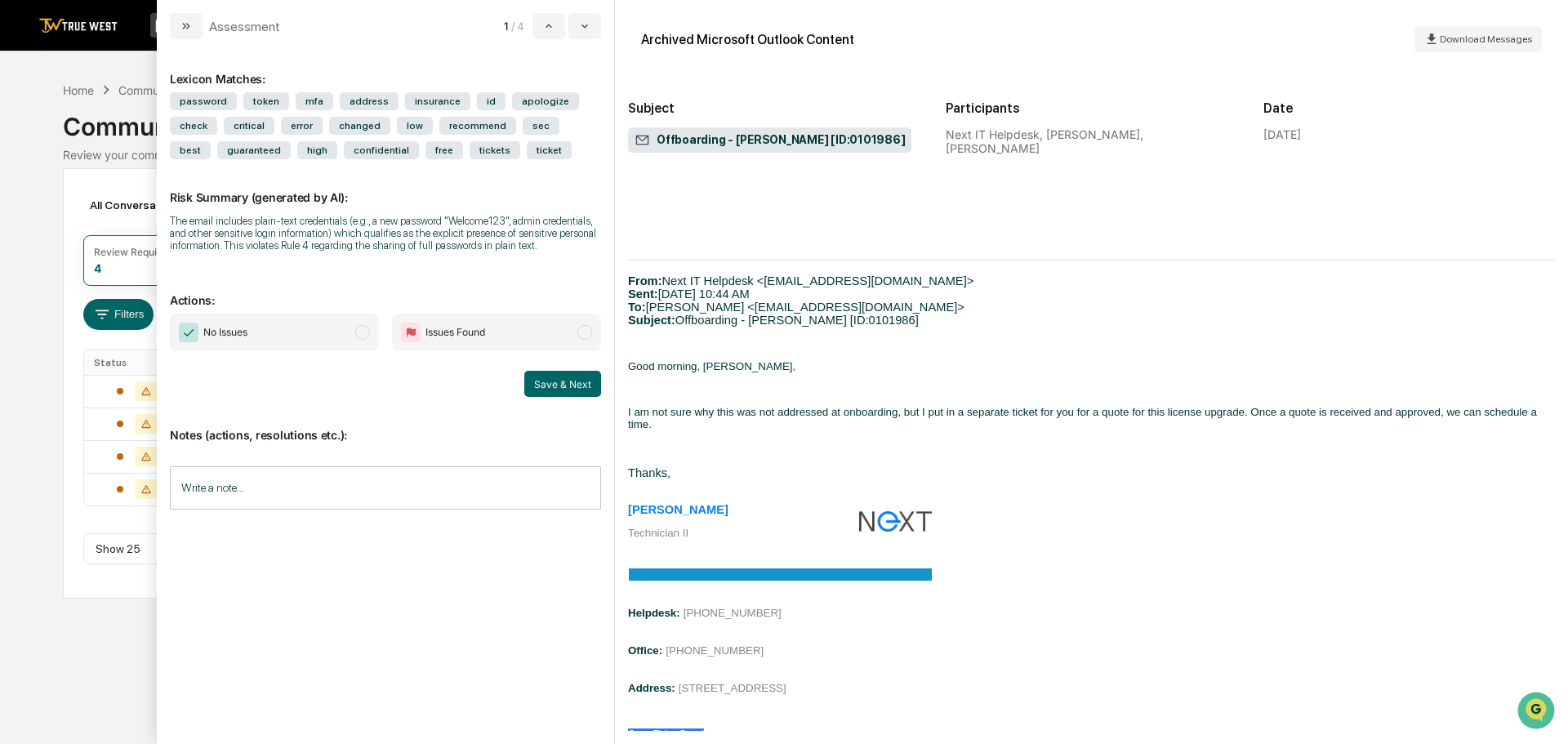
scroll to position [2613, 0]
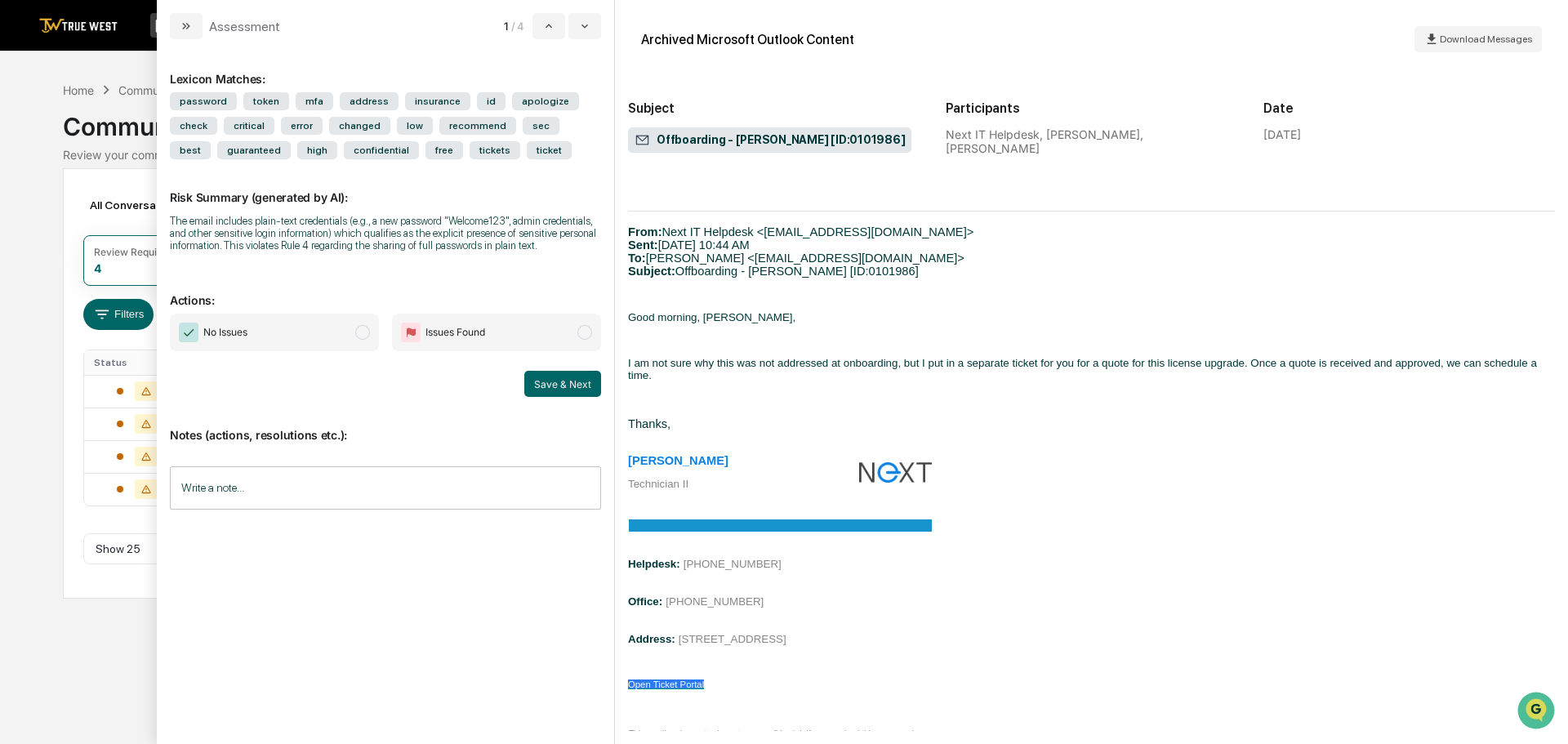
click at [360, 329] on span "modal" at bounding box center [362, 332] width 15 height 15
click at [565, 382] on button "Save & Next" at bounding box center [563, 384] width 77 height 27
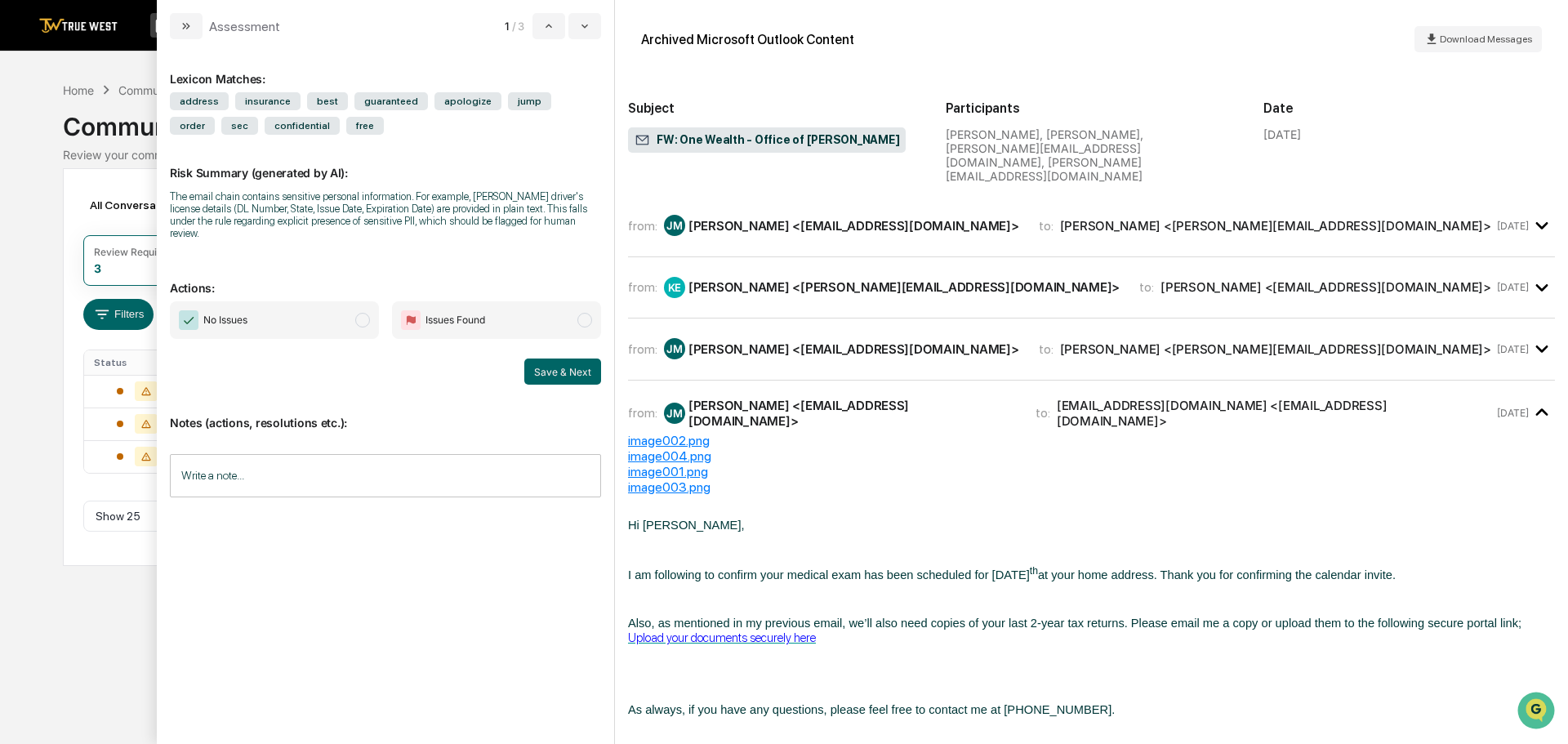
scroll to position [572, 0]
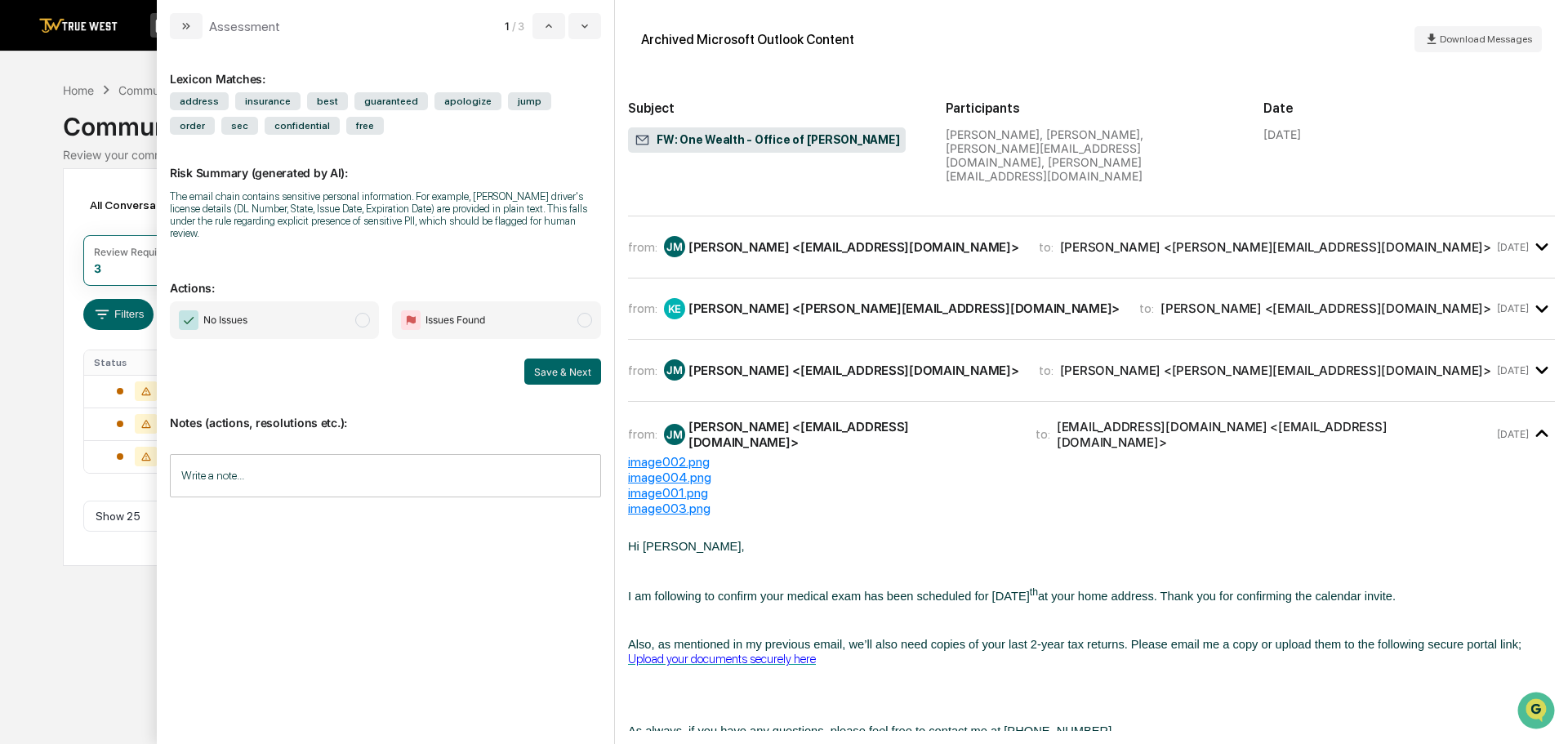
click at [365, 313] on span "modal" at bounding box center [362, 320] width 15 height 15
click at [577, 358] on button "Save & Next" at bounding box center [563, 371] width 77 height 27
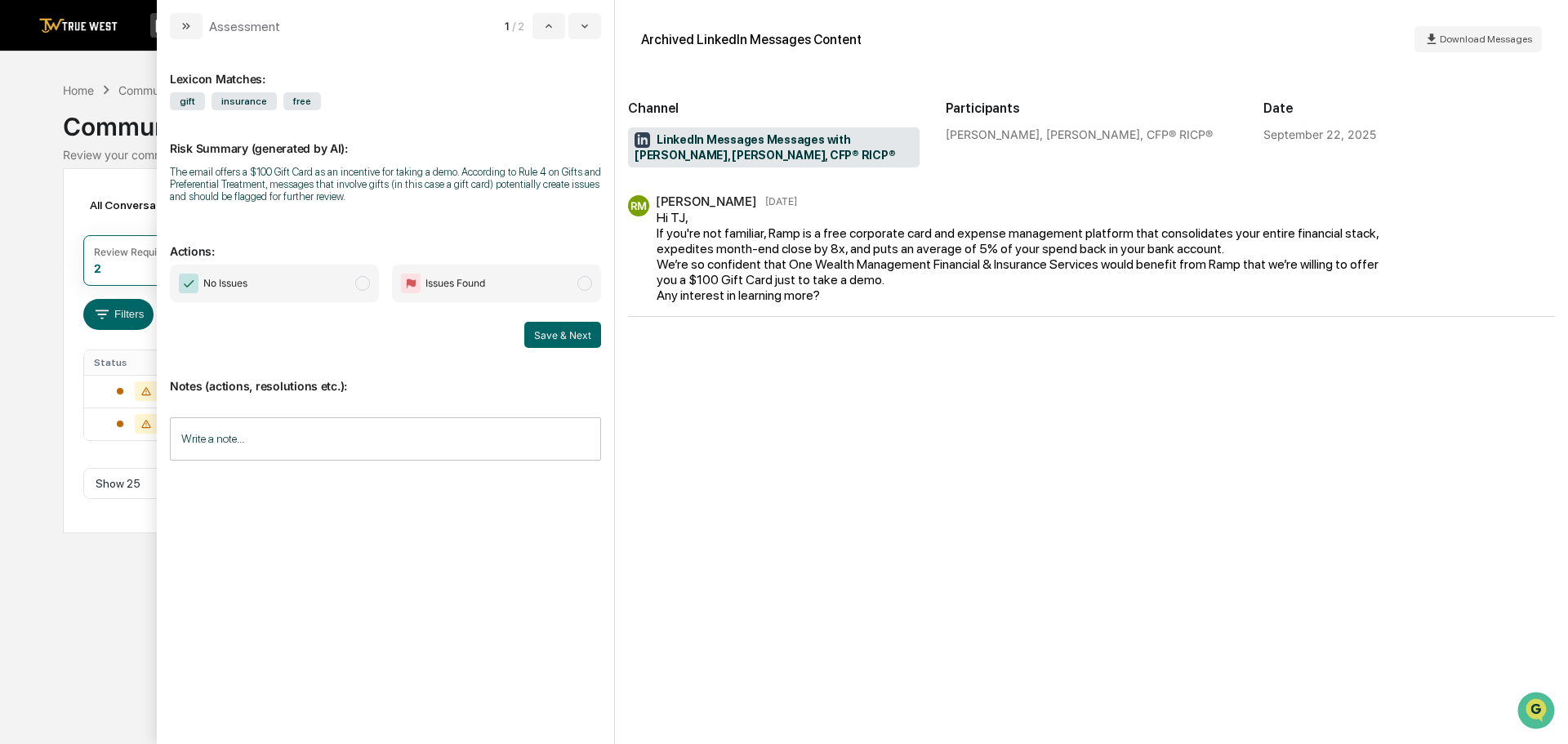
click at [361, 282] on span "modal" at bounding box center [362, 283] width 15 height 15
click at [553, 337] on button "Save & Next" at bounding box center [563, 335] width 77 height 27
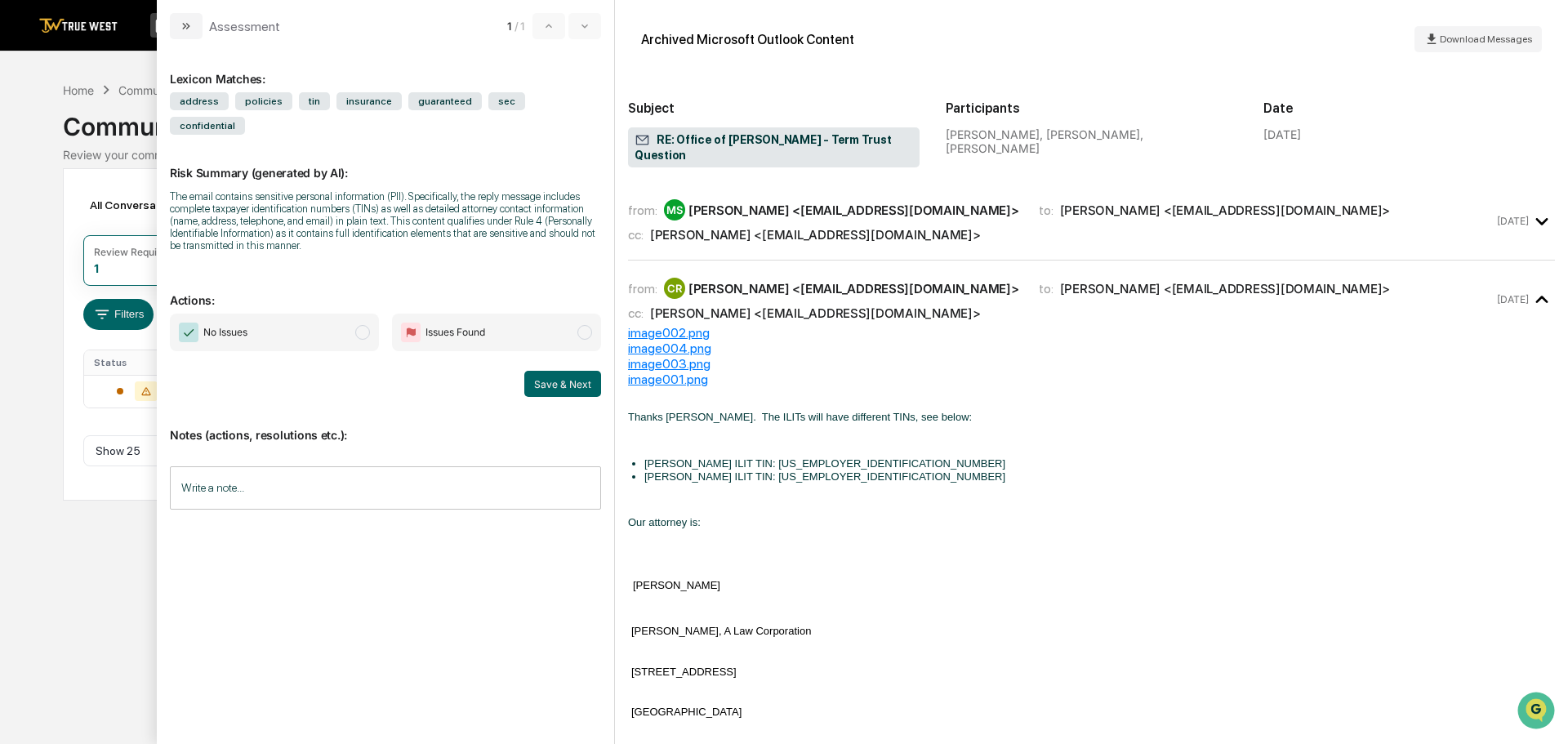
click at [360, 325] on span "modal" at bounding box center [362, 332] width 15 height 15
click at [570, 371] on button "Save & Next" at bounding box center [563, 384] width 77 height 27
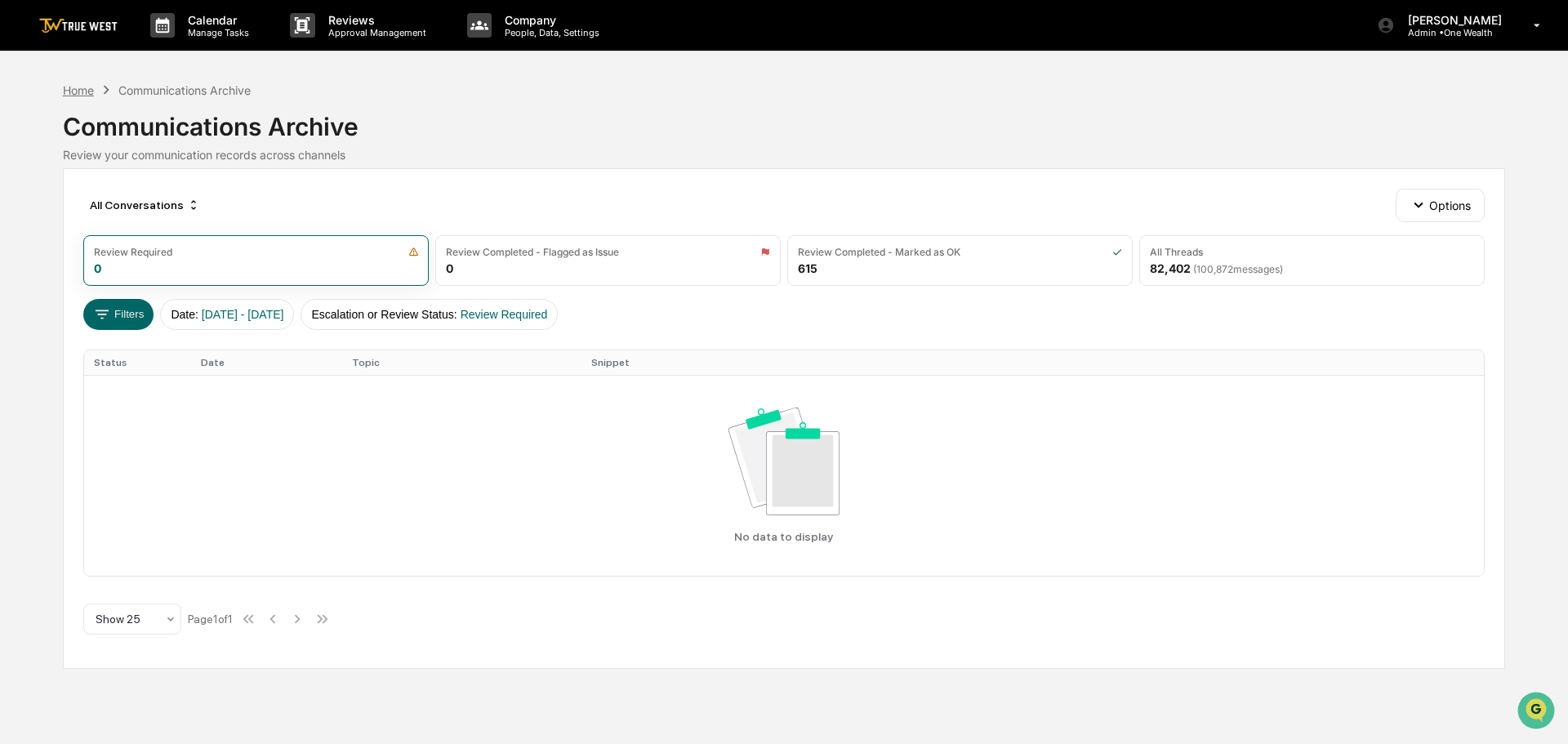
click at [73, 93] on div "Home" at bounding box center [79, 91] width 31 height 14
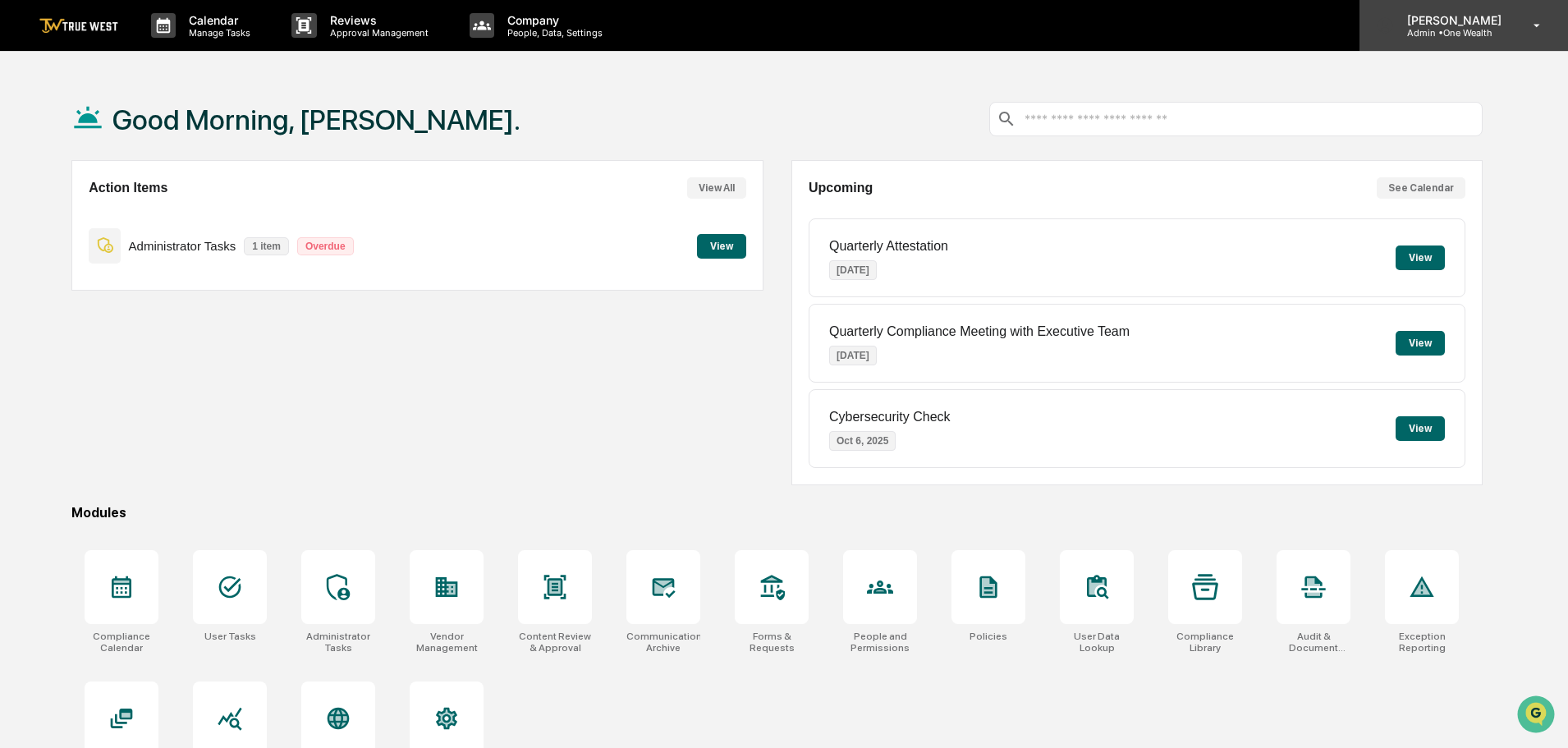
click at [1462, 32] on p "Admin • One Wealth" at bounding box center [1451, 33] width 116 height 12
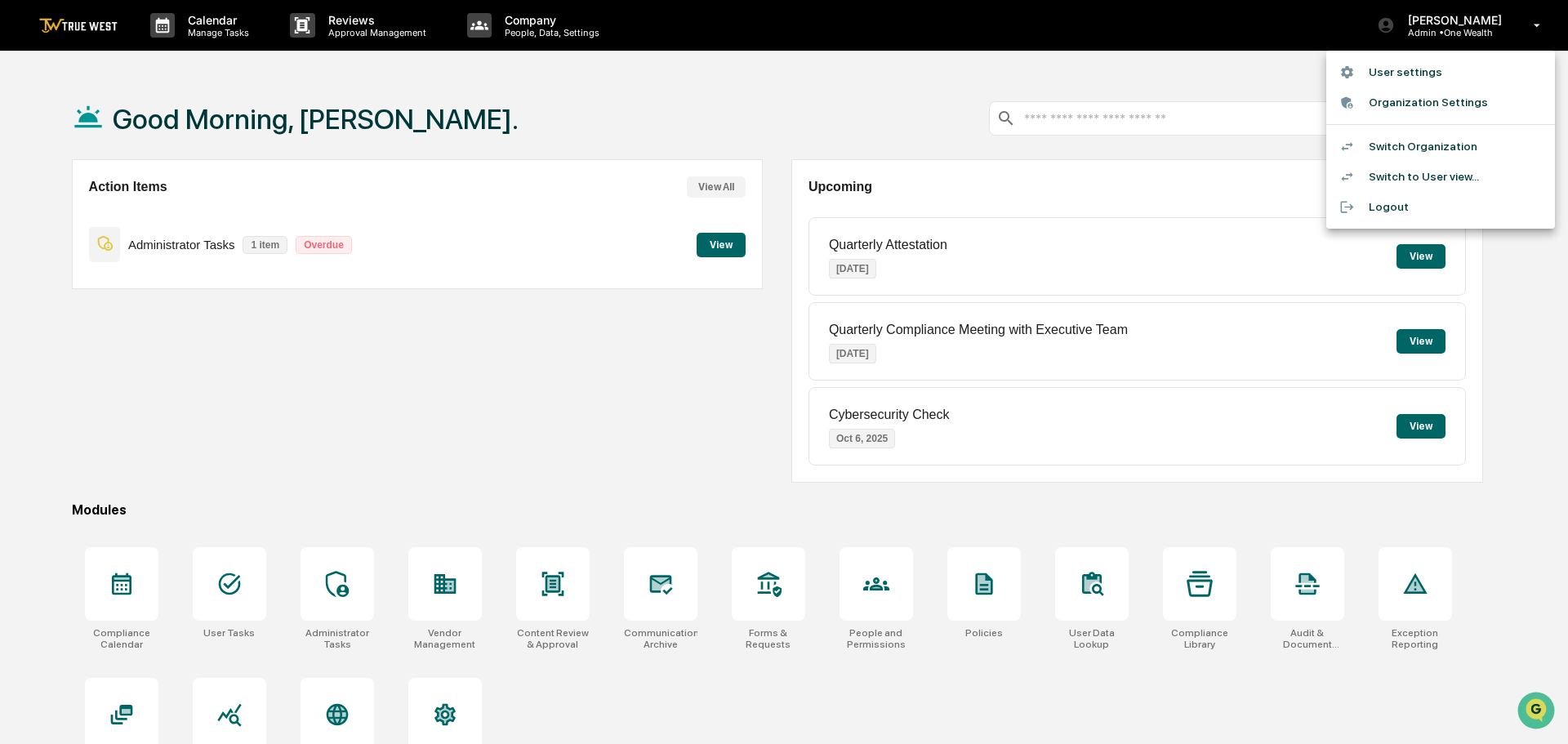
click at [1400, 146] on li "Switch Organization" at bounding box center [1440, 147] width 228 height 31
